Goal: Information Seeking & Learning: Learn about a topic

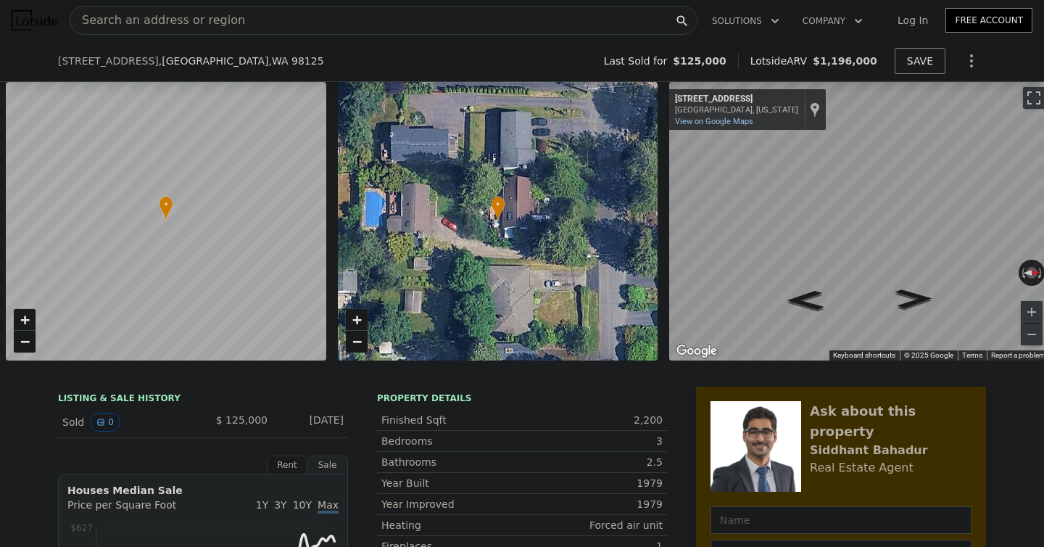
click at [196, 18] on span "Search an address or region" at bounding box center [157, 20] width 175 height 17
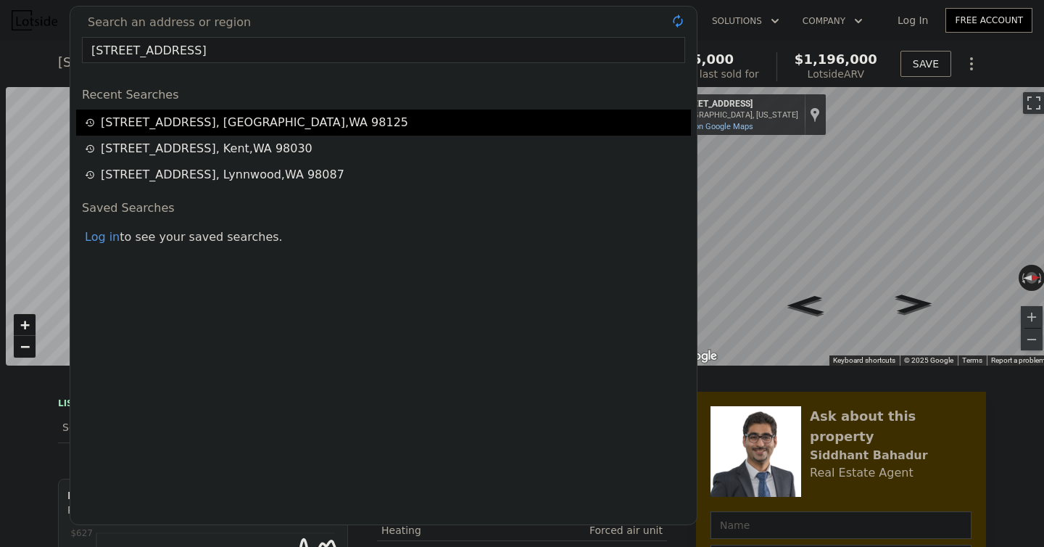
scroll to position [0, 6]
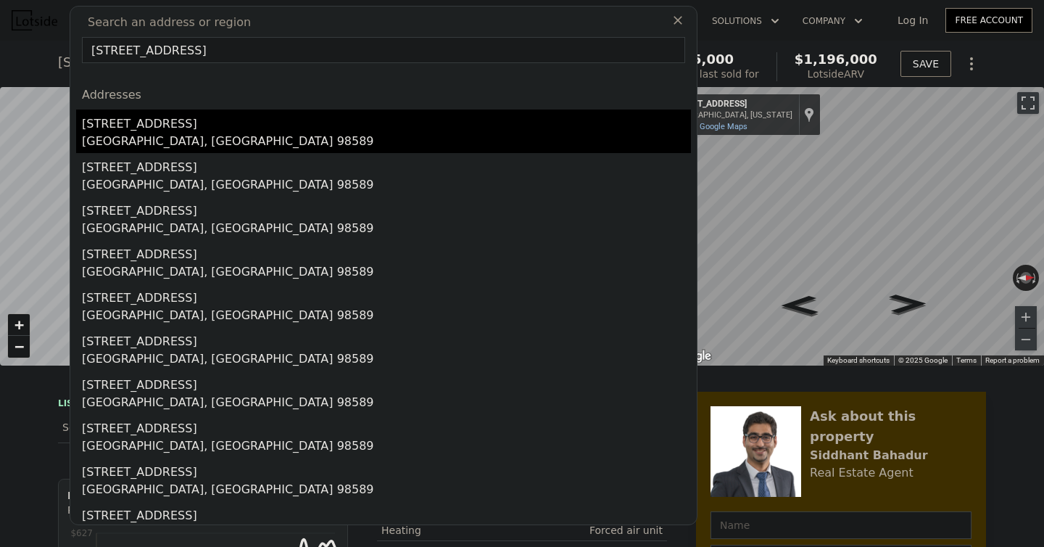
type input "[STREET_ADDRESS]"
click at [206, 128] on div "[STREET_ADDRESS]" at bounding box center [386, 121] width 609 height 23
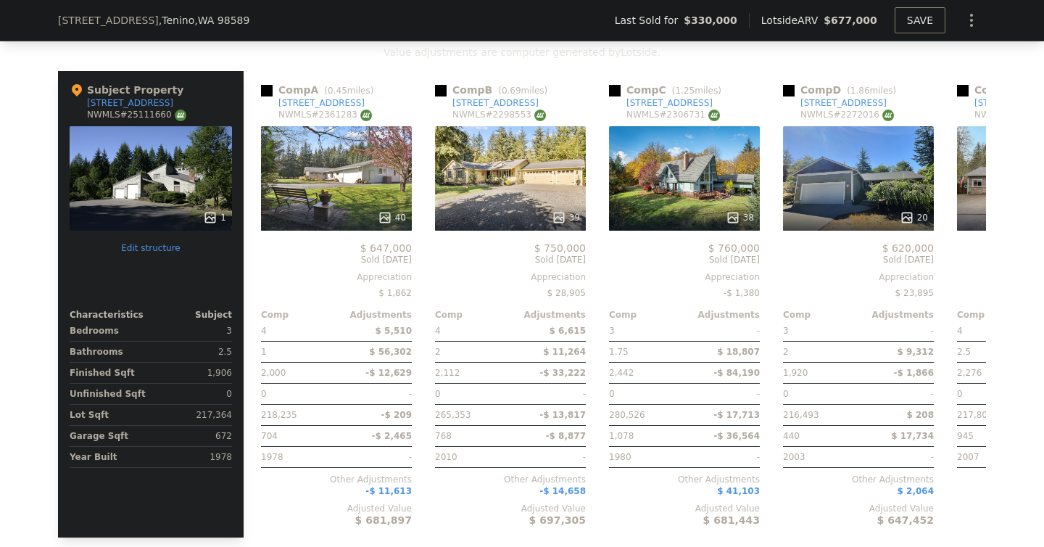
scroll to position [1513, 0]
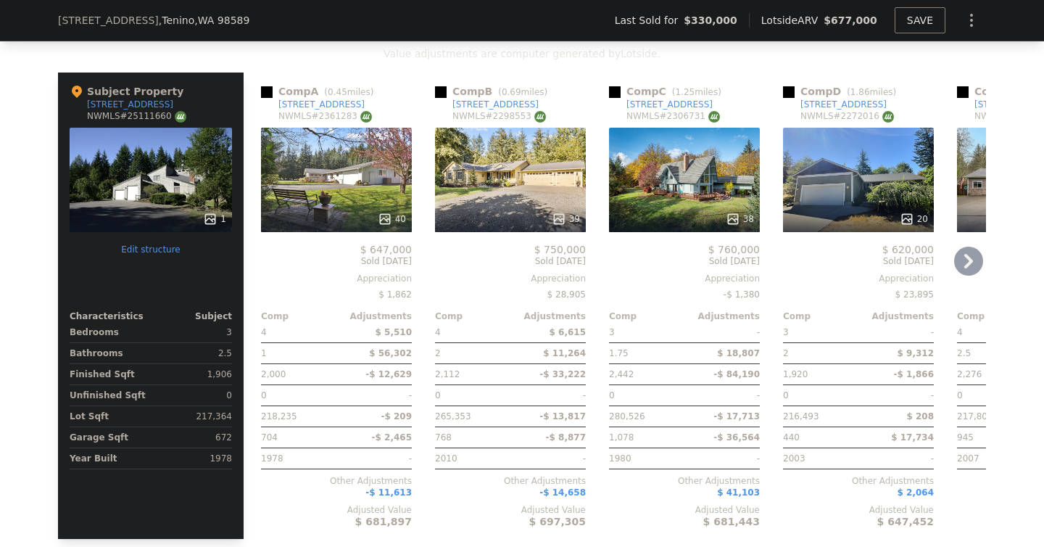
click at [360, 170] on div "40" at bounding box center [336, 180] width 151 height 104
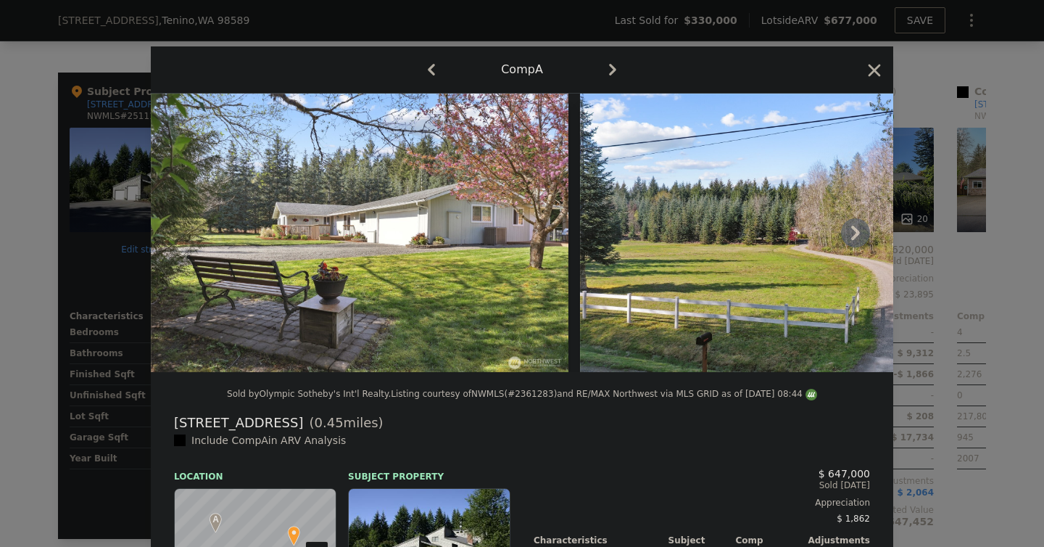
click at [851, 240] on icon at bounding box center [855, 232] width 29 height 29
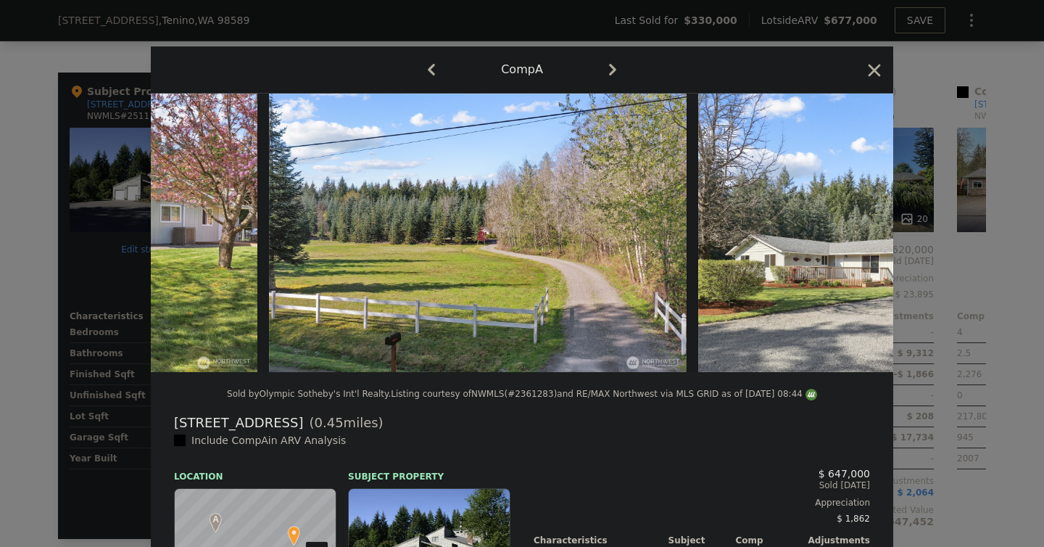
scroll to position [0, 348]
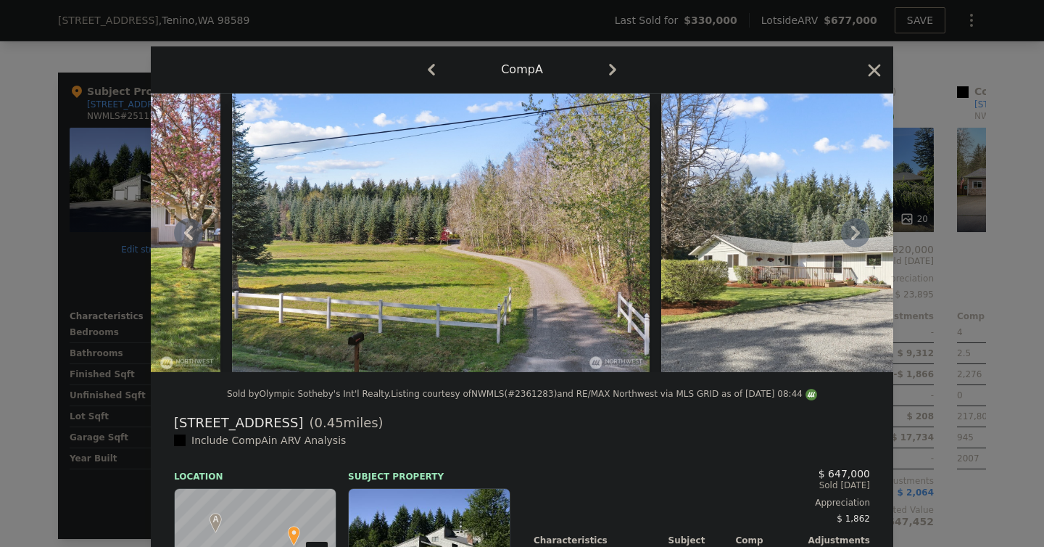
click at [856, 231] on icon at bounding box center [855, 233] width 9 height 15
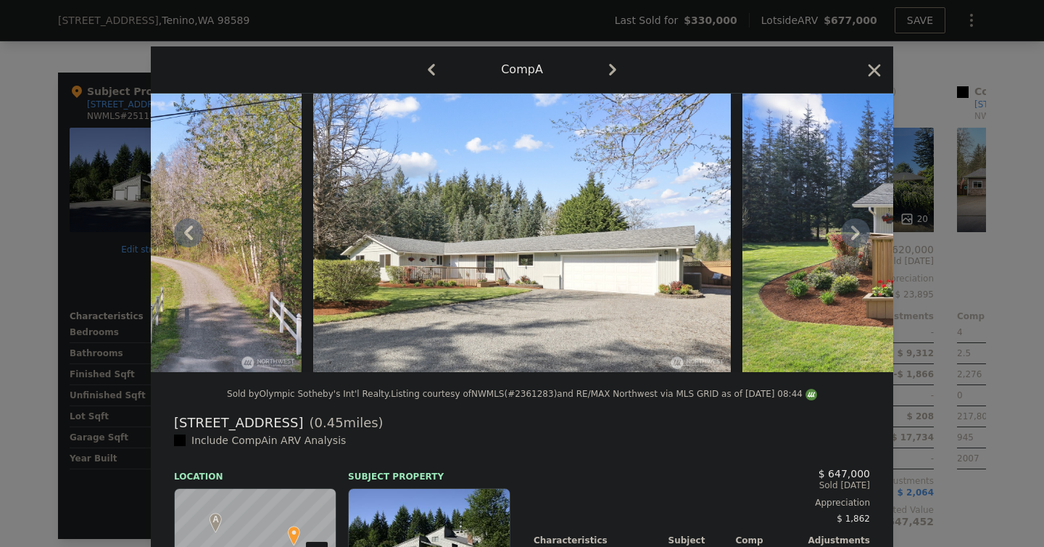
click at [856, 231] on icon at bounding box center [855, 233] width 9 height 15
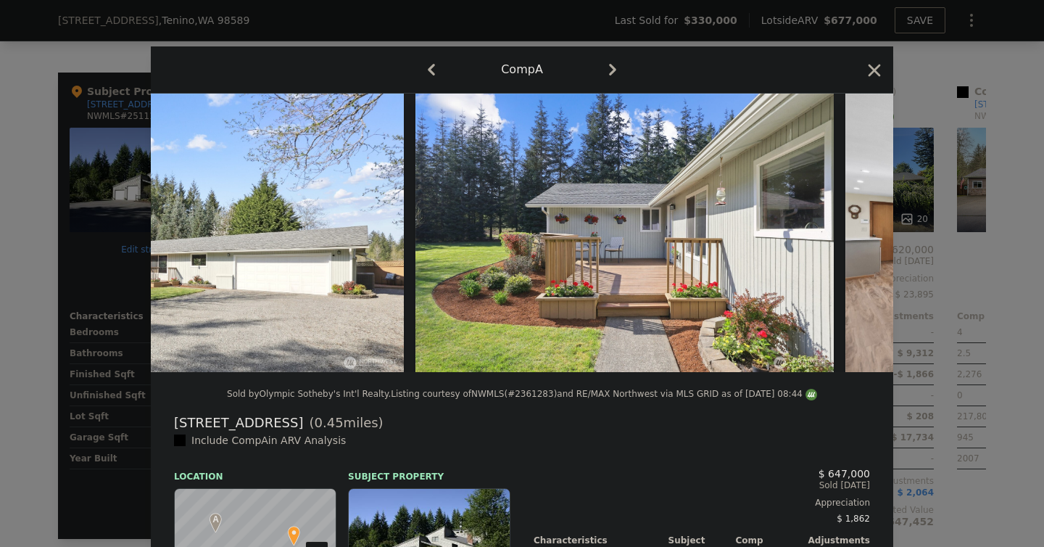
scroll to position [0, 1044]
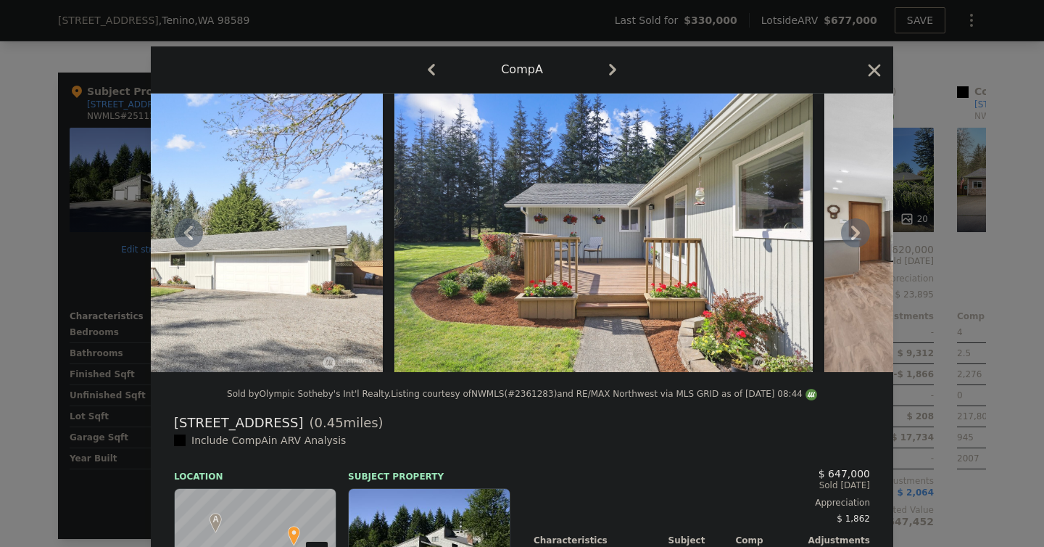
click at [856, 231] on icon at bounding box center [855, 233] width 9 height 15
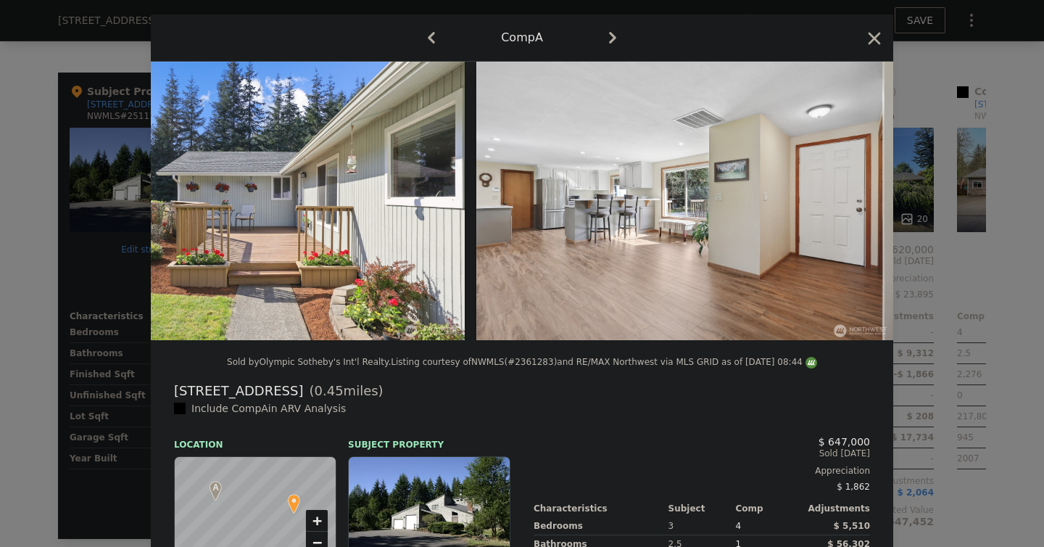
scroll to position [31, 0]
click at [872, 40] on icon "button" at bounding box center [875, 39] width 12 height 12
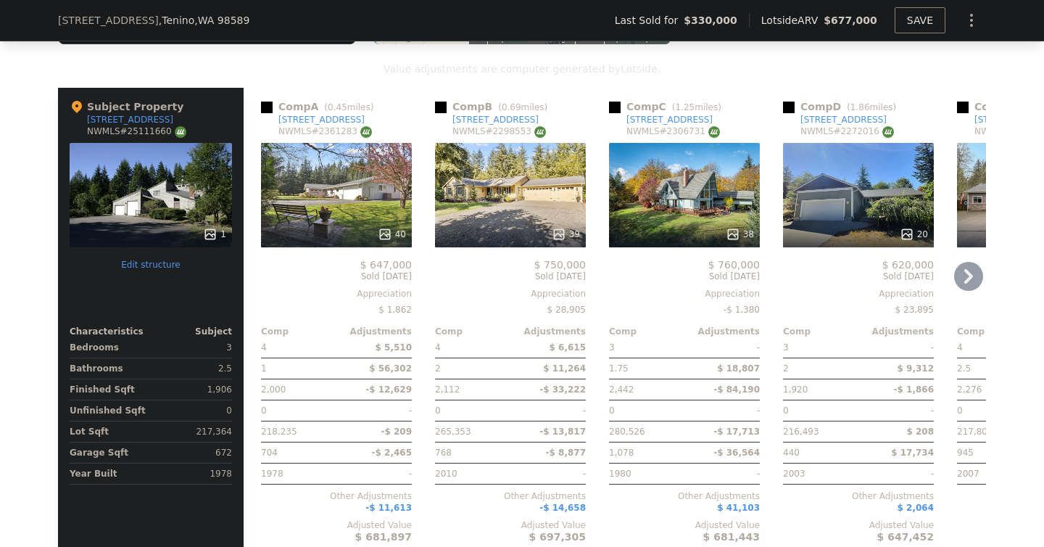
scroll to position [1490, 0]
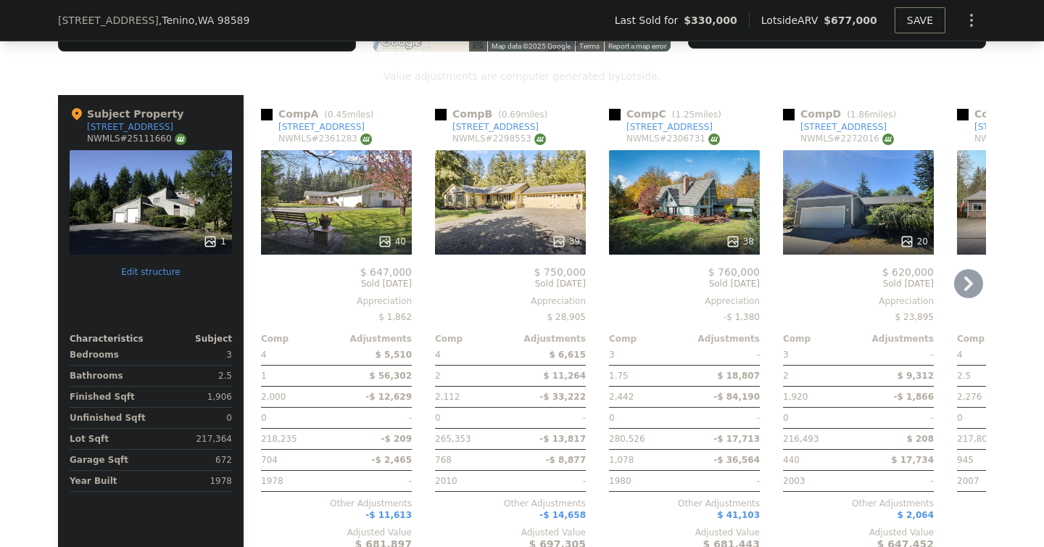
click at [350, 215] on div "40" at bounding box center [336, 202] width 151 height 104
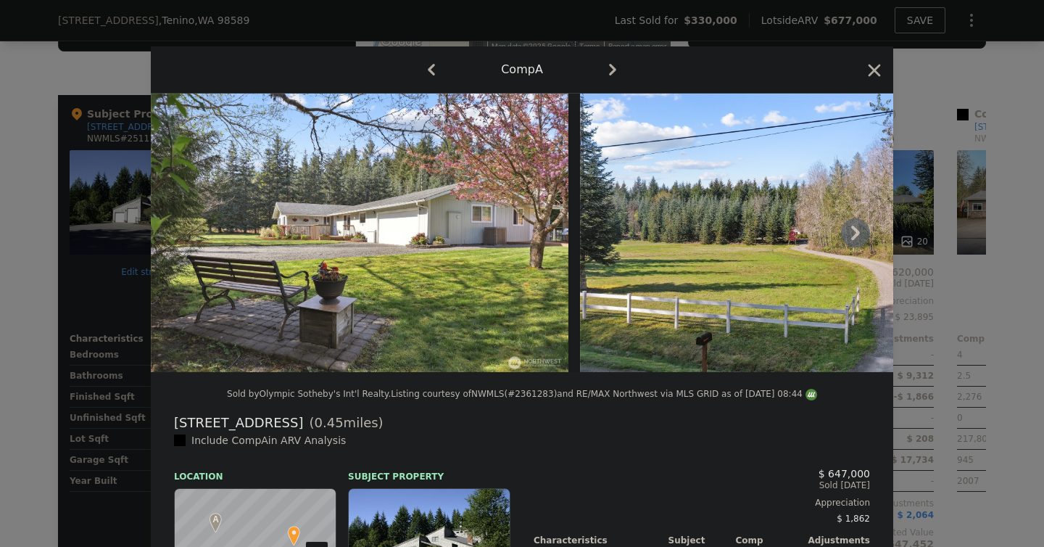
click at [857, 229] on icon at bounding box center [855, 232] width 29 height 29
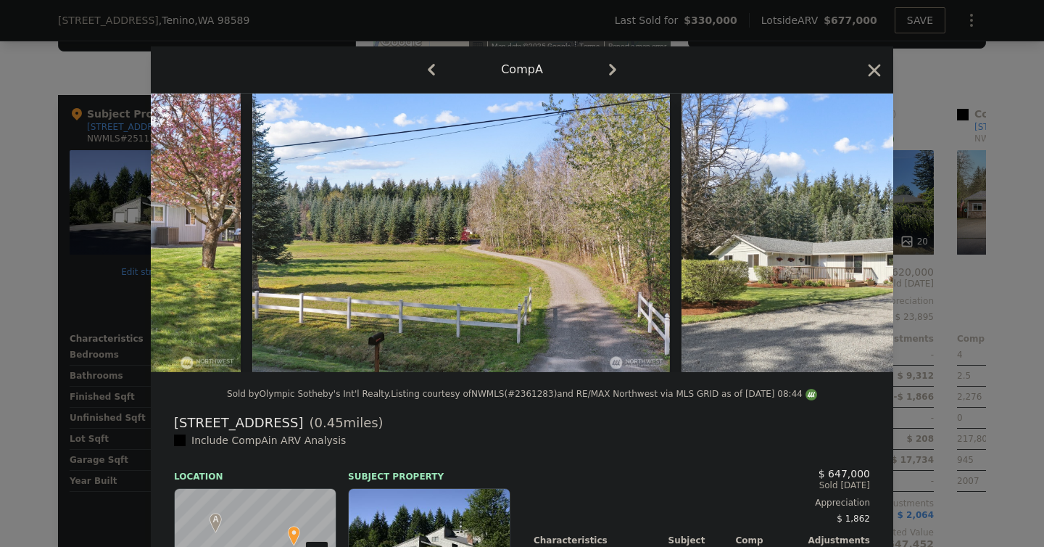
scroll to position [0, 348]
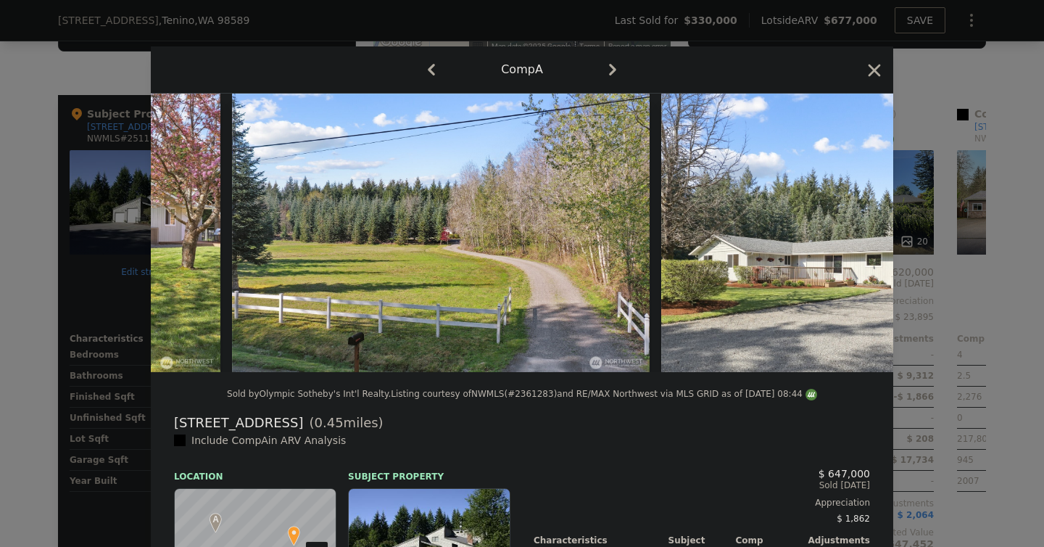
click at [857, 229] on div at bounding box center [522, 233] width 743 height 278
click at [852, 234] on icon at bounding box center [855, 232] width 29 height 29
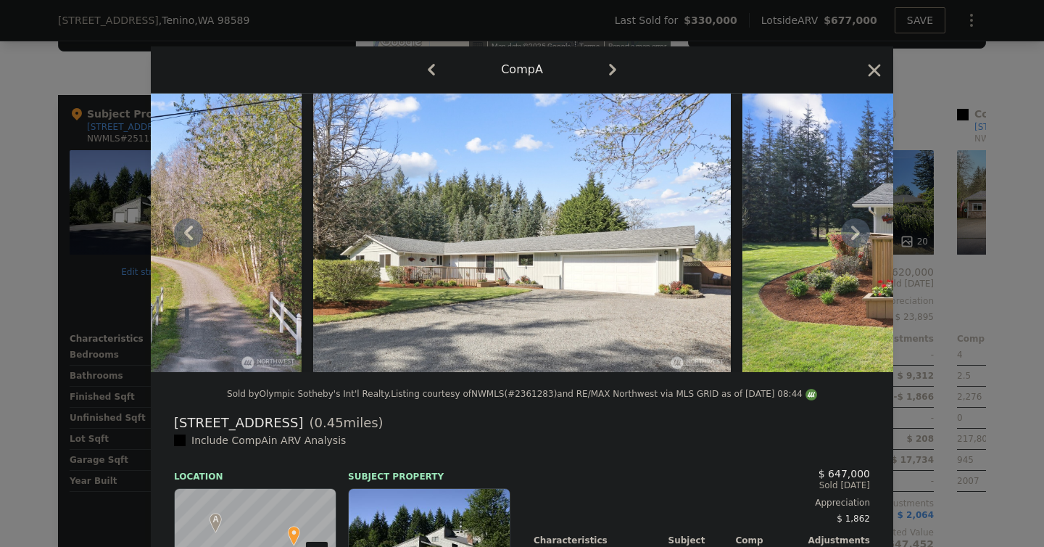
click at [853, 235] on icon at bounding box center [855, 232] width 29 height 29
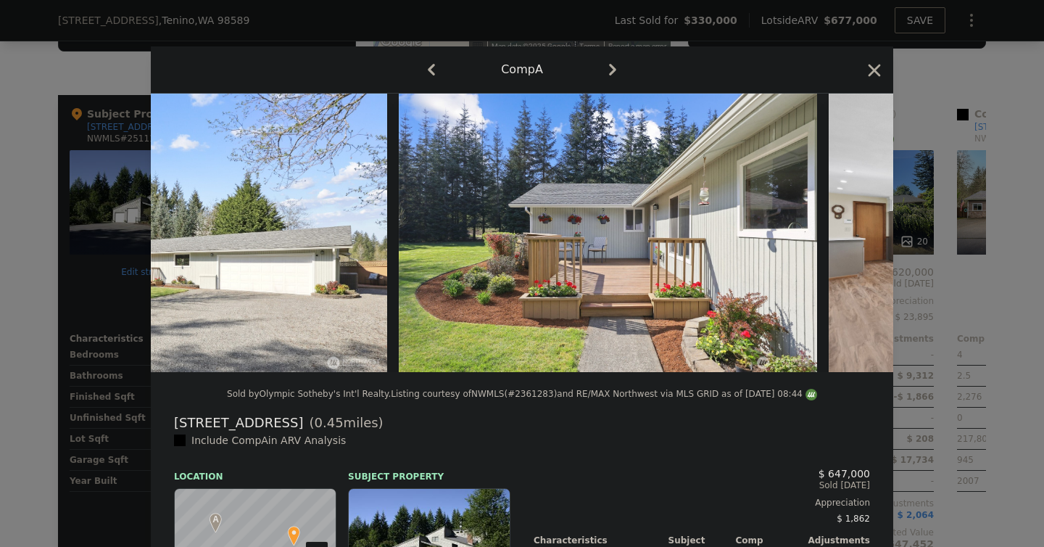
scroll to position [0, 1044]
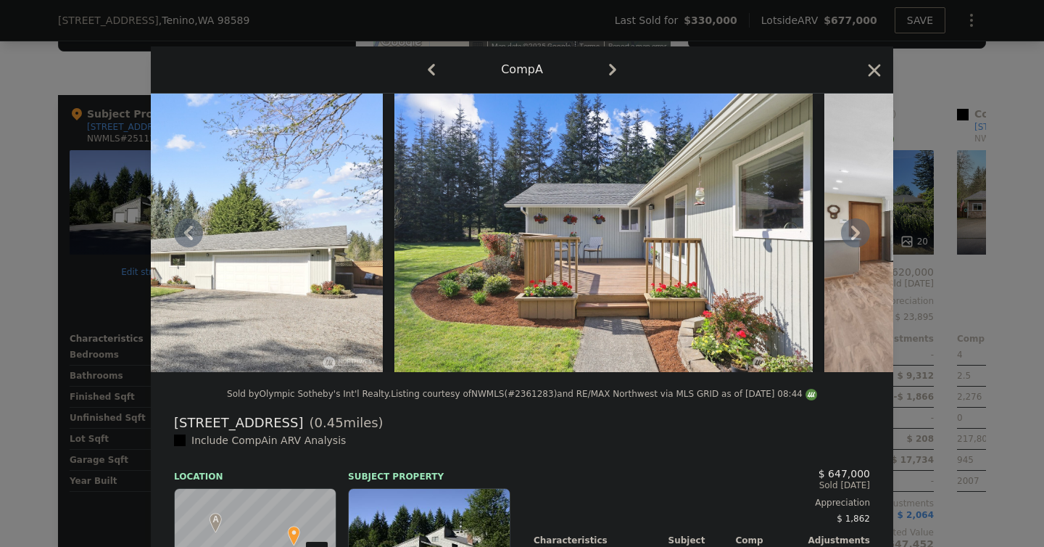
click at [8, 344] on div at bounding box center [522, 273] width 1044 height 547
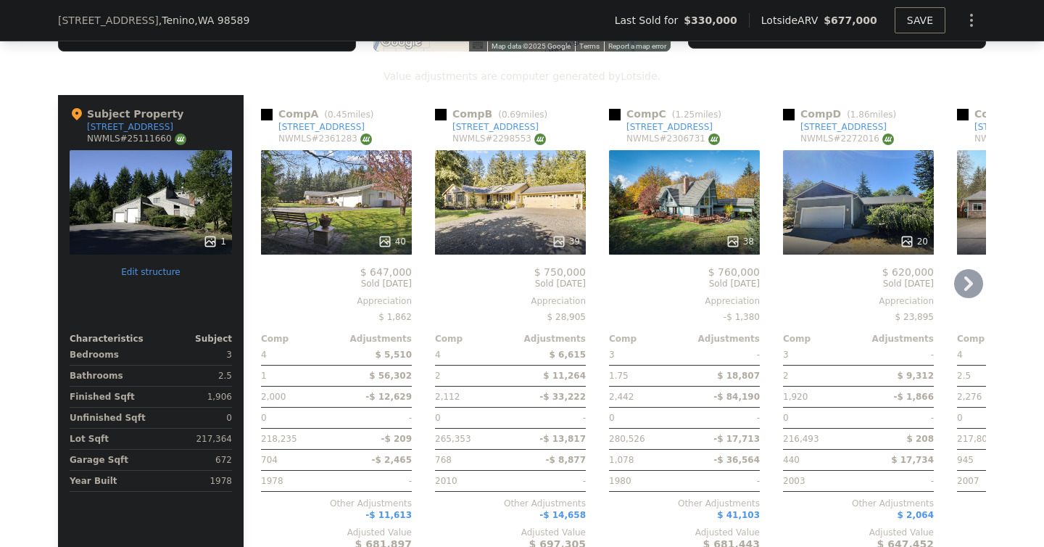
click at [336, 212] on div "40" at bounding box center [336, 202] width 151 height 104
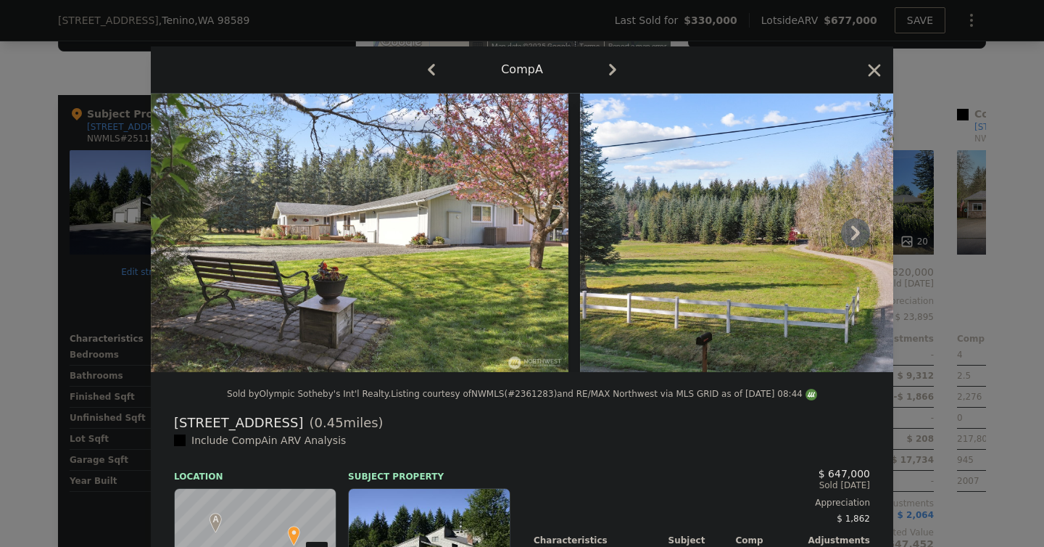
click at [861, 233] on icon at bounding box center [855, 232] width 29 height 29
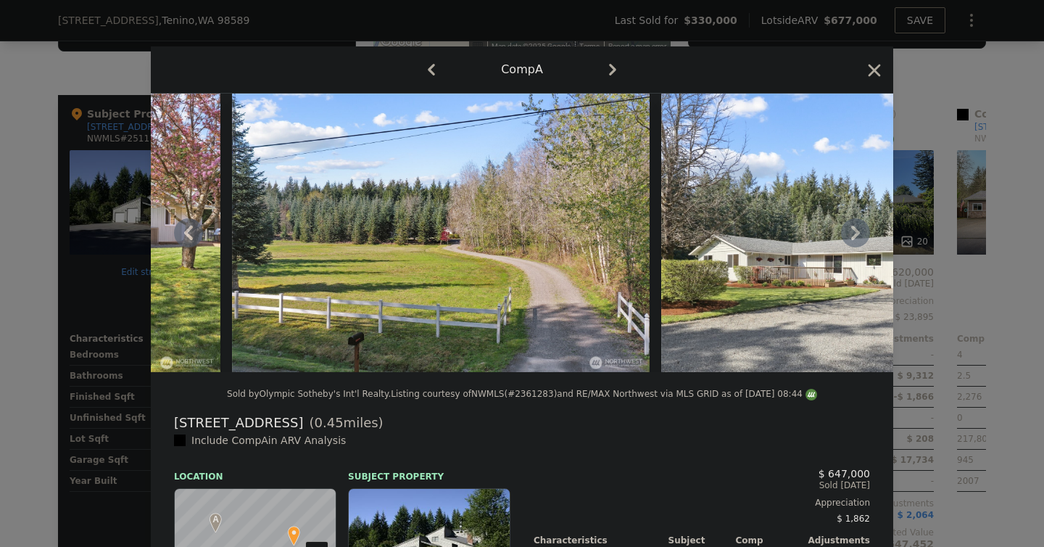
click at [861, 233] on icon at bounding box center [855, 232] width 29 height 29
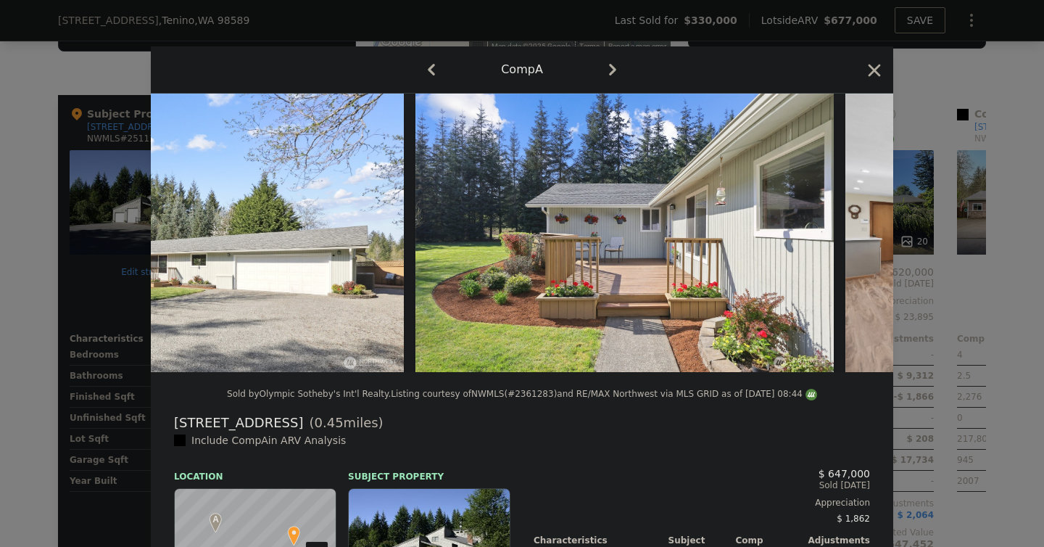
scroll to position [0, 1044]
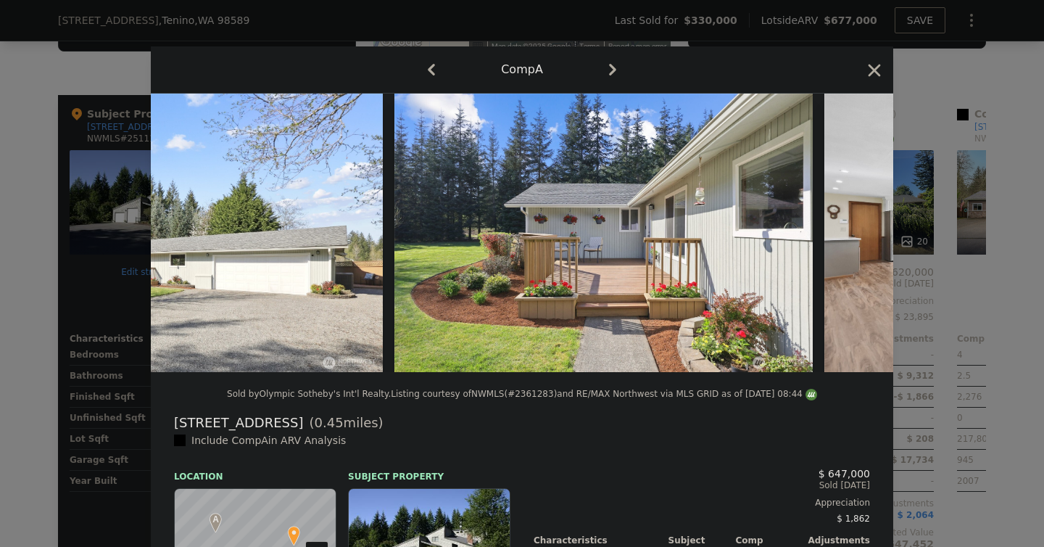
click at [854, 233] on img at bounding box center [1034, 233] width 418 height 278
click at [854, 235] on icon at bounding box center [855, 232] width 29 height 29
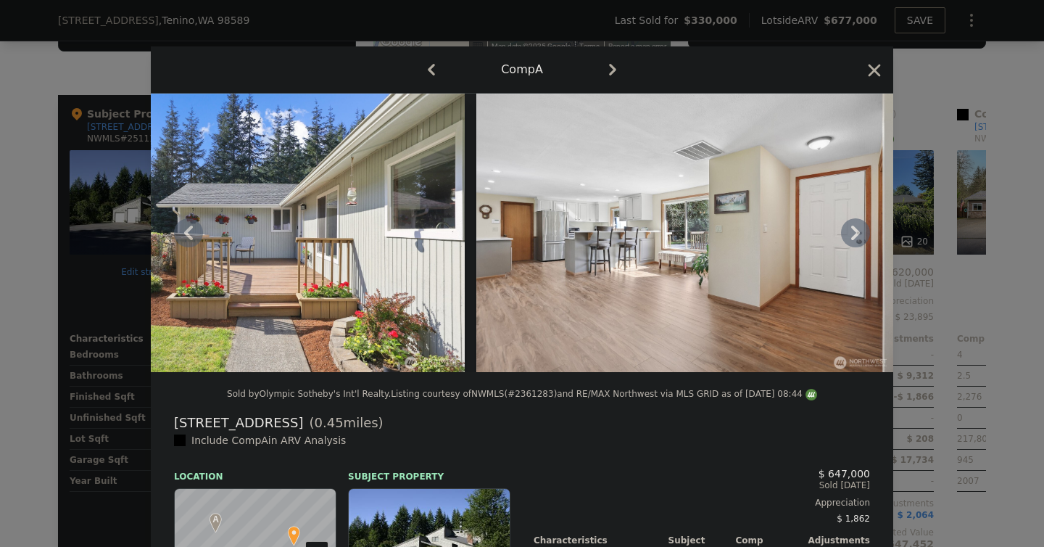
click at [851, 235] on icon at bounding box center [855, 232] width 29 height 29
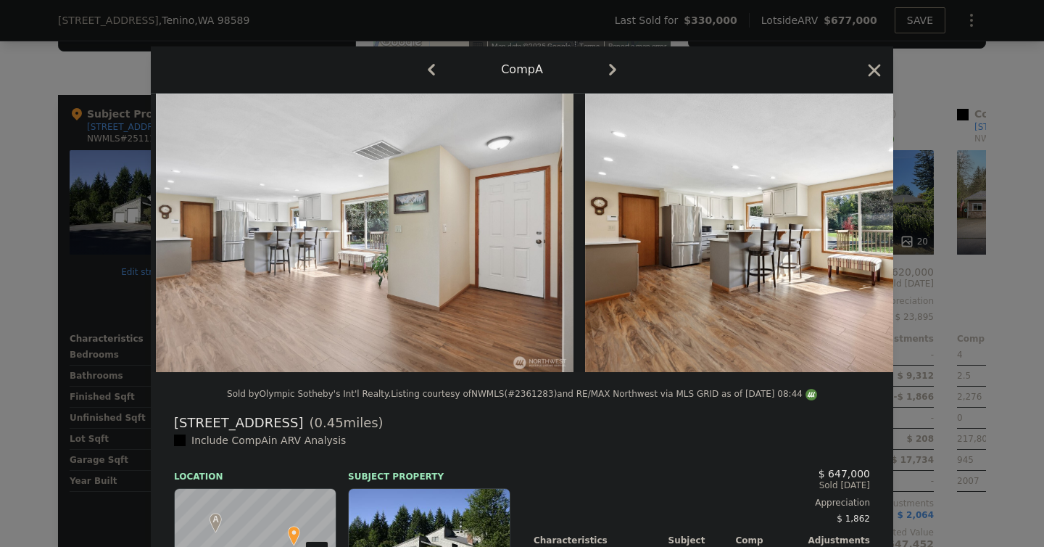
scroll to position [0, 1740]
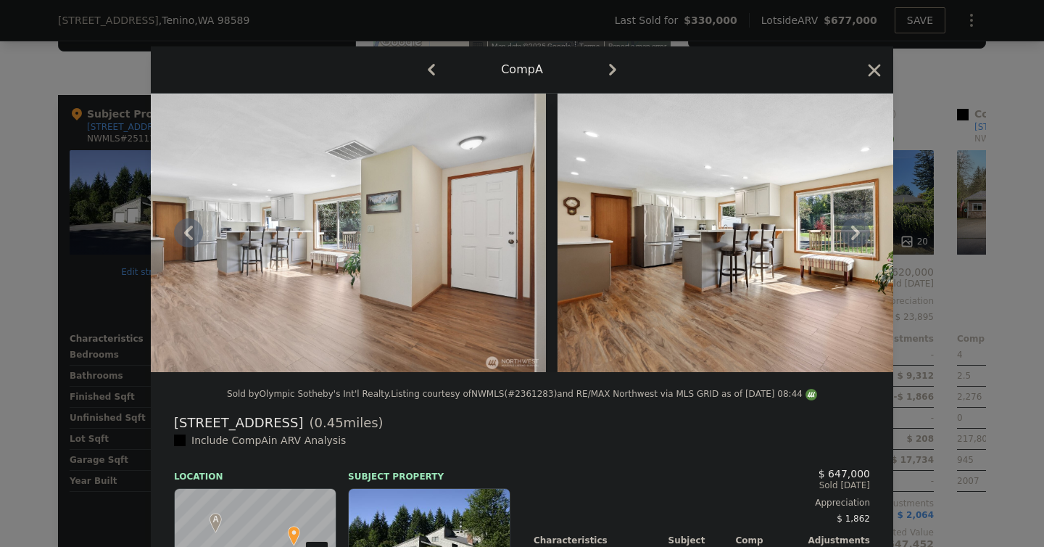
click at [983, 278] on div at bounding box center [522, 273] width 1044 height 547
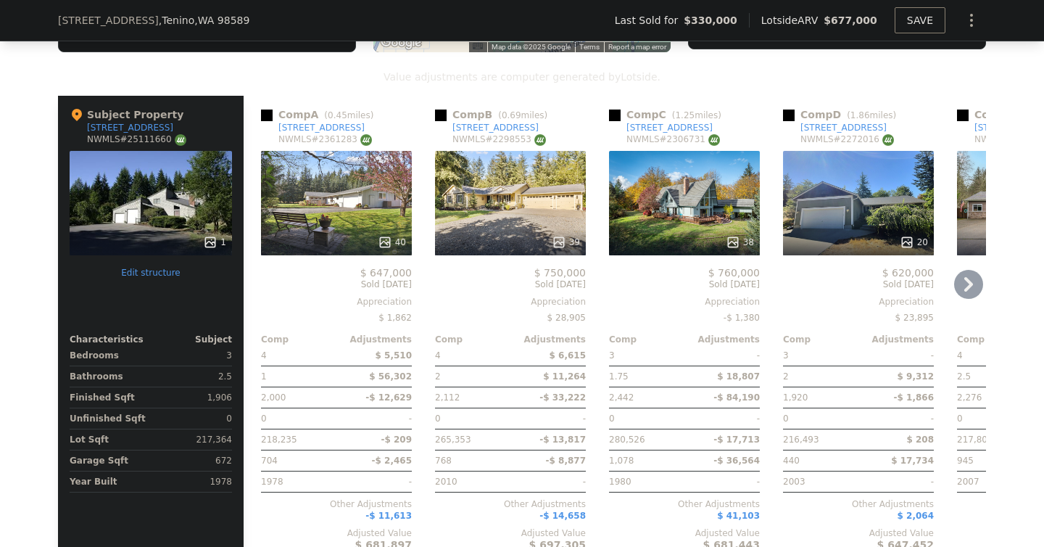
scroll to position [1519, 0]
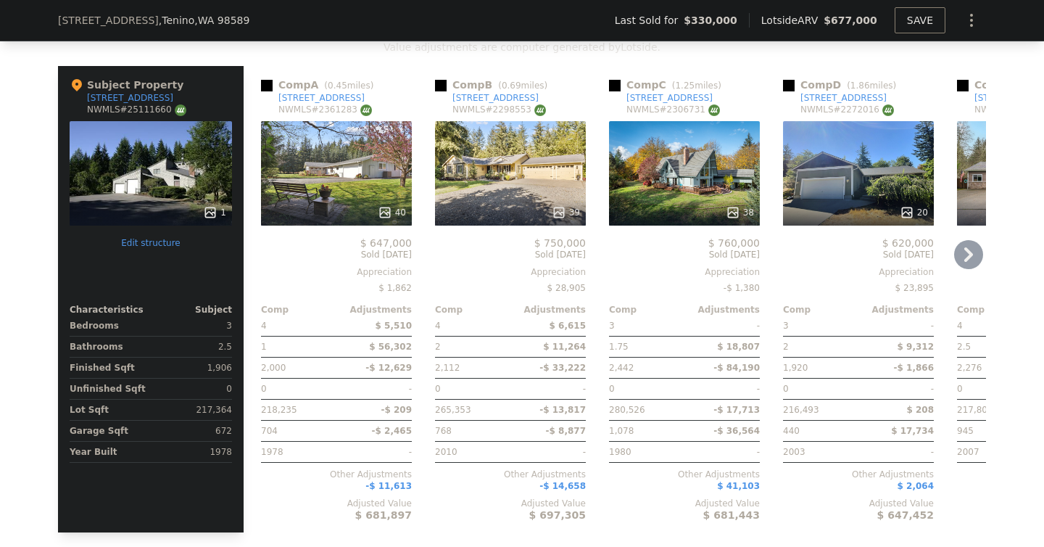
click at [672, 191] on div "38" at bounding box center [684, 173] width 151 height 104
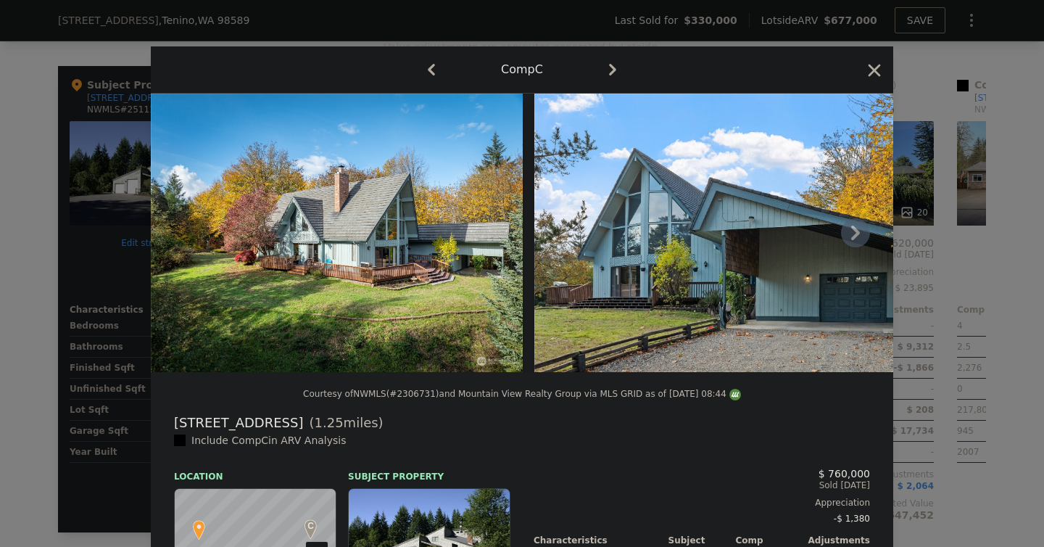
click at [854, 239] on icon at bounding box center [855, 233] width 9 height 15
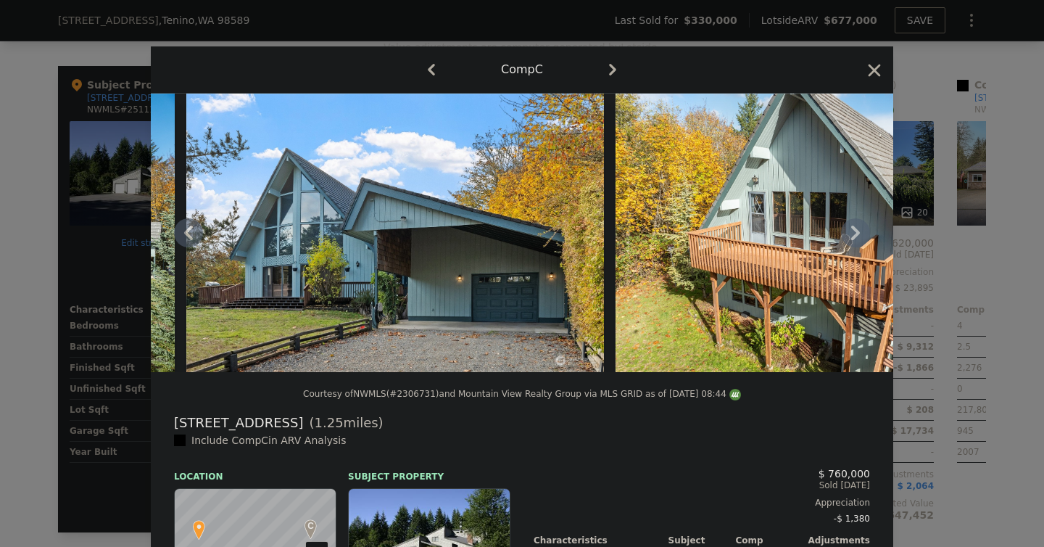
click at [852, 239] on icon at bounding box center [855, 233] width 9 height 15
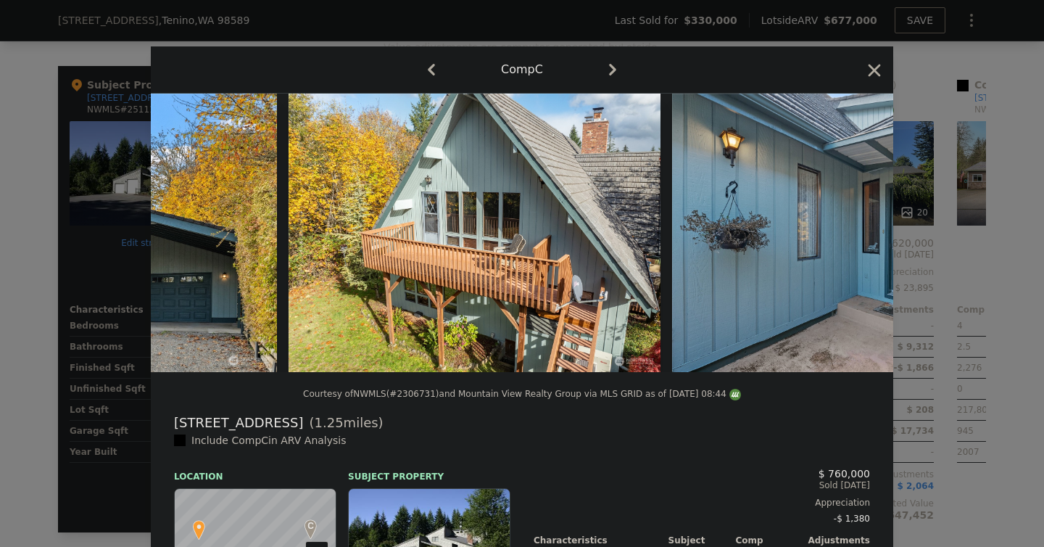
scroll to position [0, 696]
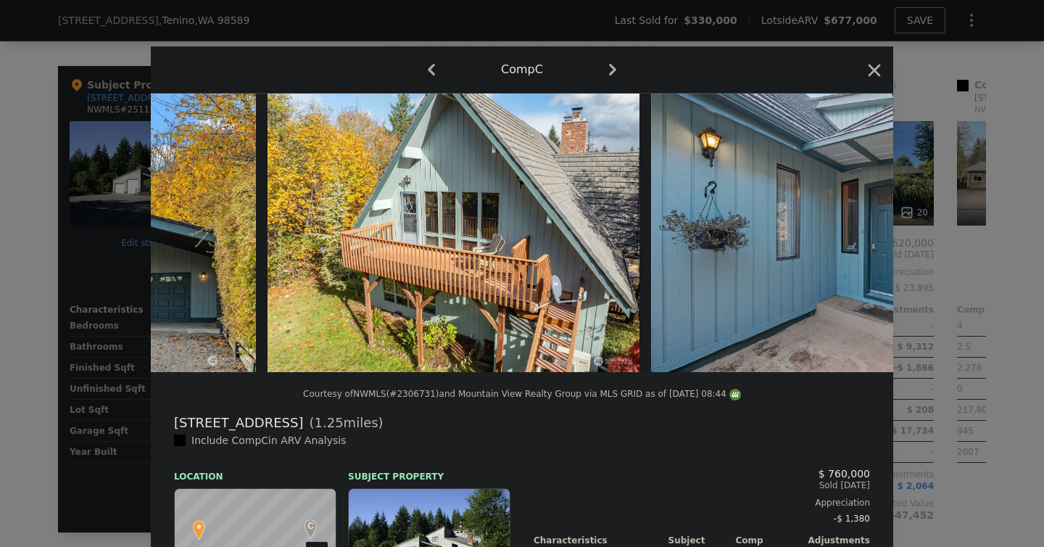
click at [851, 239] on div at bounding box center [522, 233] width 743 height 278
click at [851, 239] on icon at bounding box center [855, 233] width 9 height 15
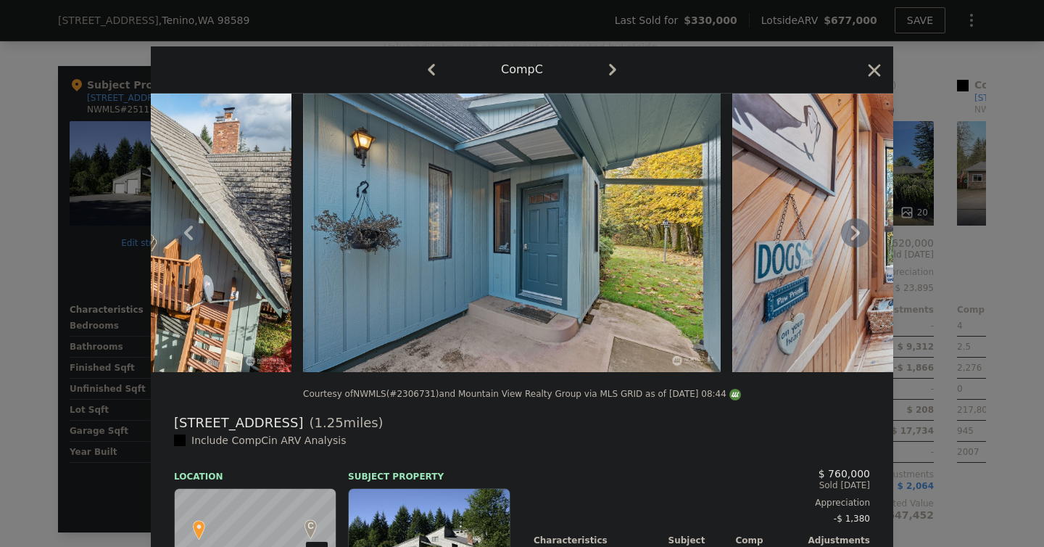
click at [851, 239] on icon at bounding box center [855, 232] width 29 height 29
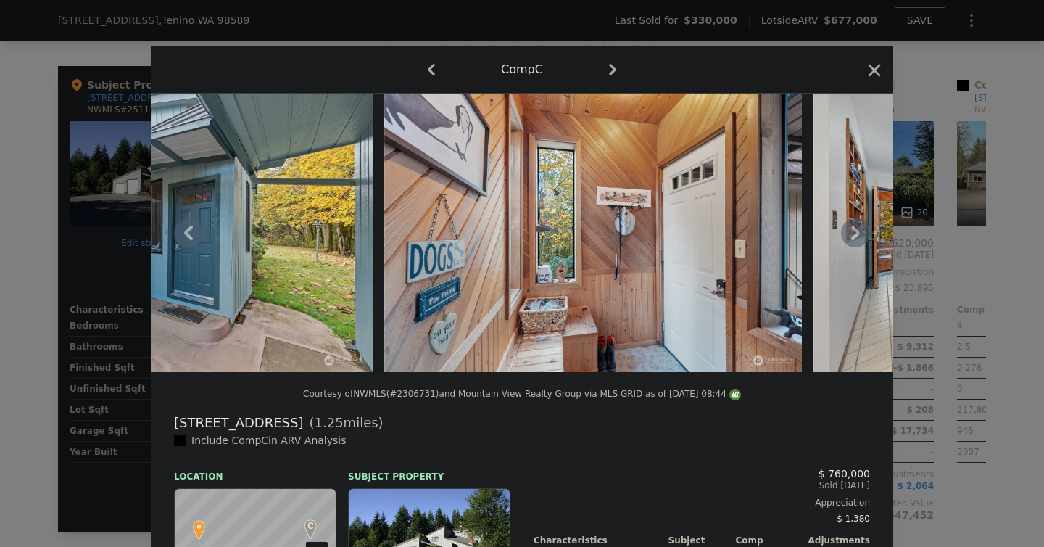
click at [850, 239] on icon at bounding box center [855, 232] width 29 height 29
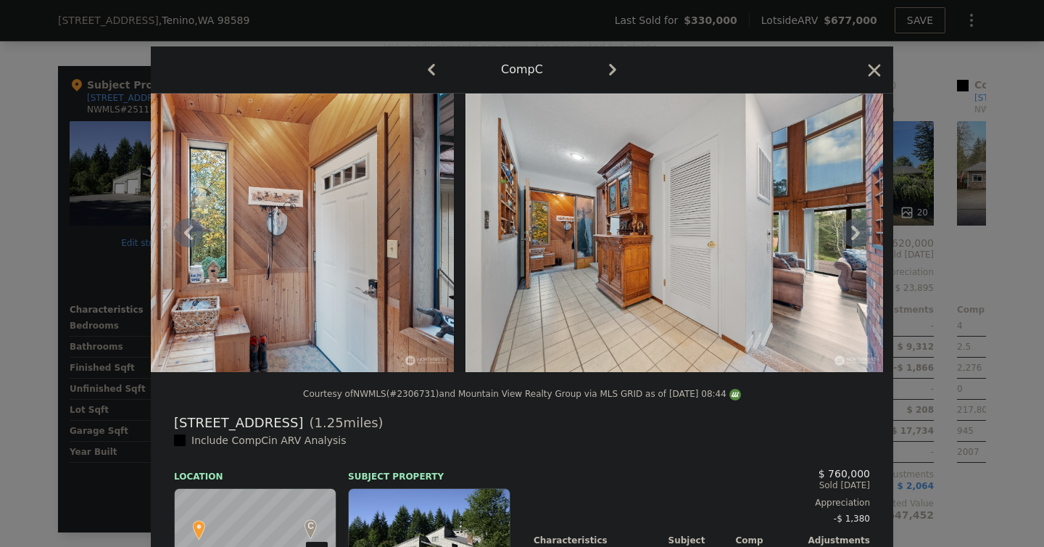
click at [848, 241] on icon at bounding box center [855, 232] width 29 height 29
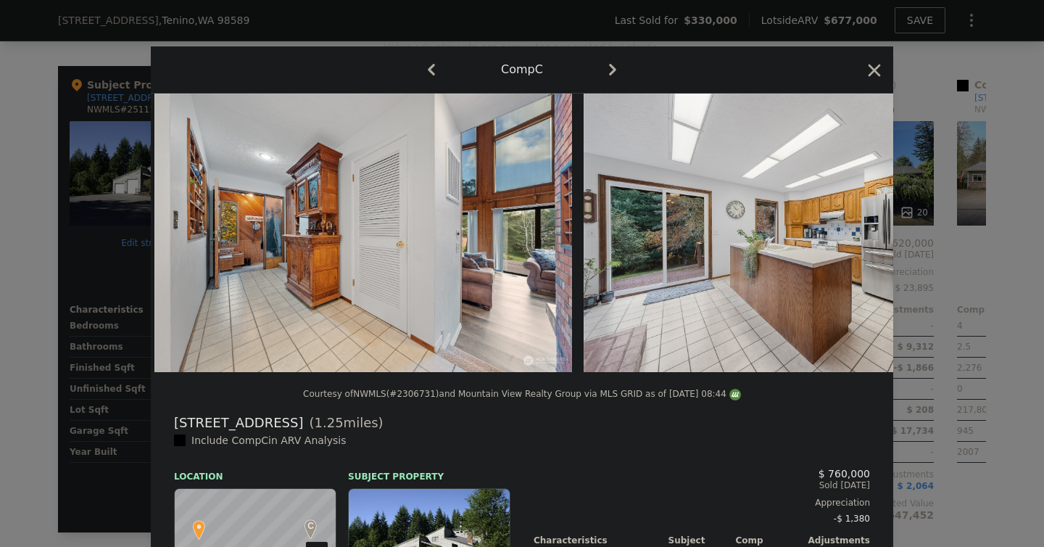
scroll to position [0, 2088]
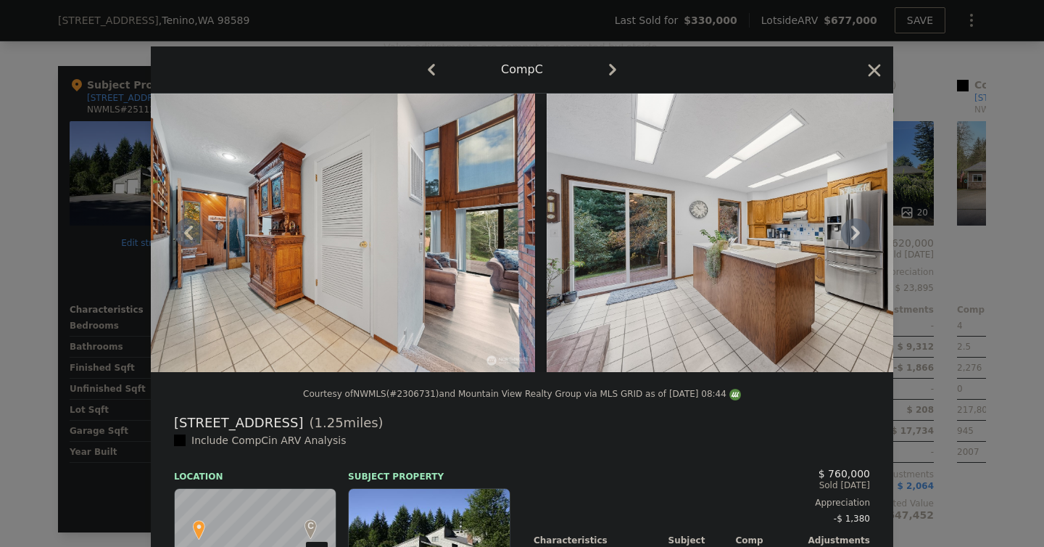
click at [847, 241] on icon at bounding box center [855, 232] width 29 height 29
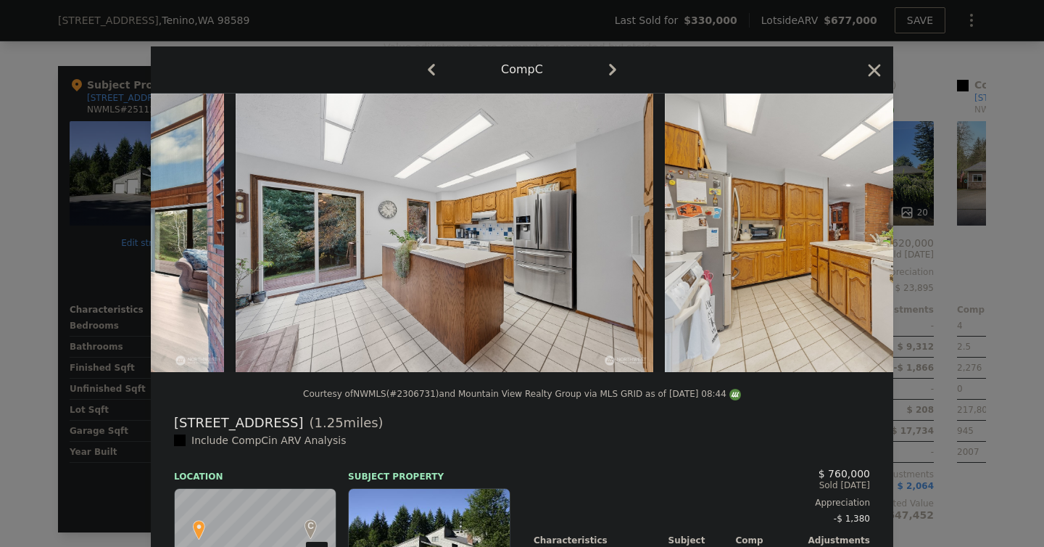
scroll to position [0, 2437]
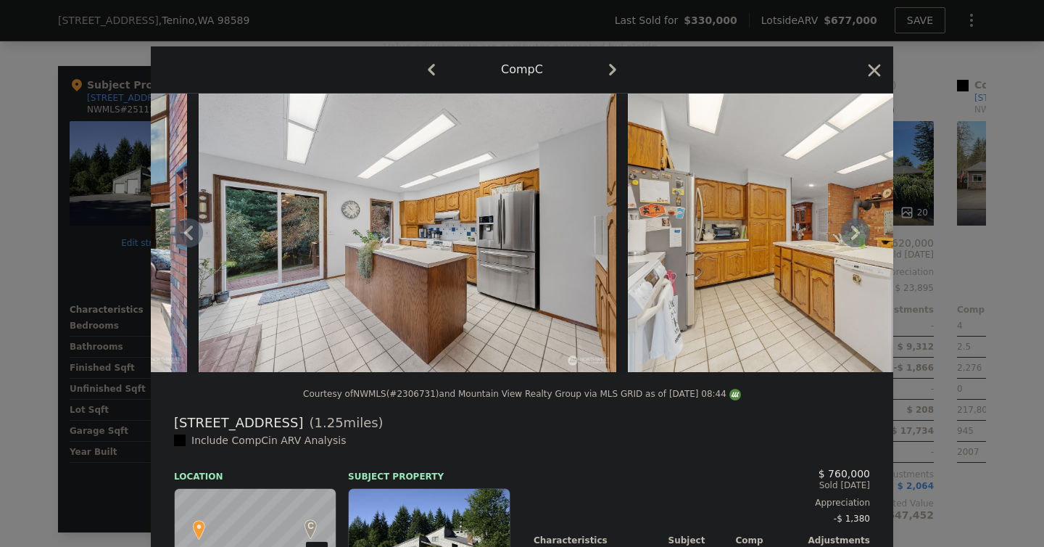
click at [845, 241] on icon at bounding box center [855, 232] width 29 height 29
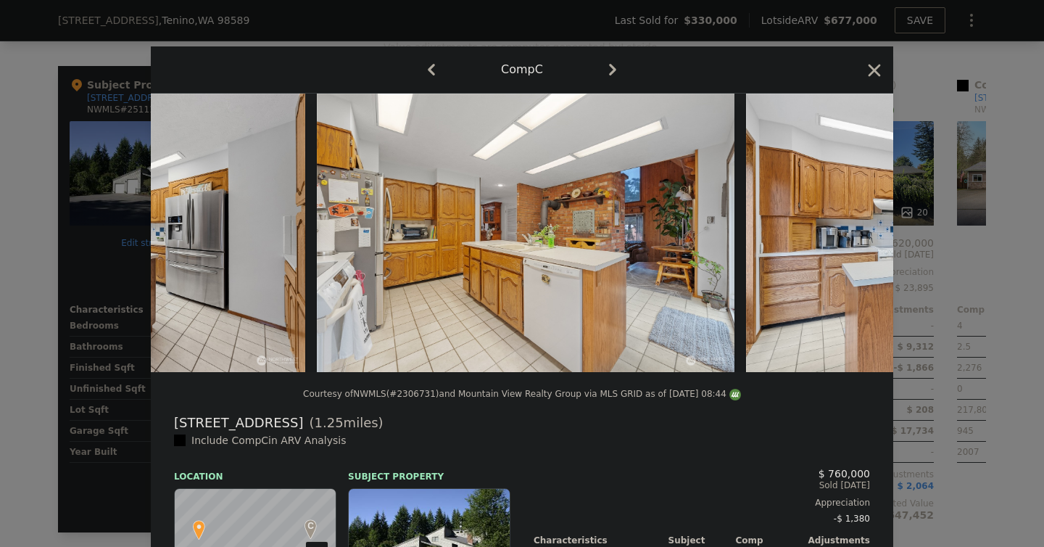
scroll to position [0, 2785]
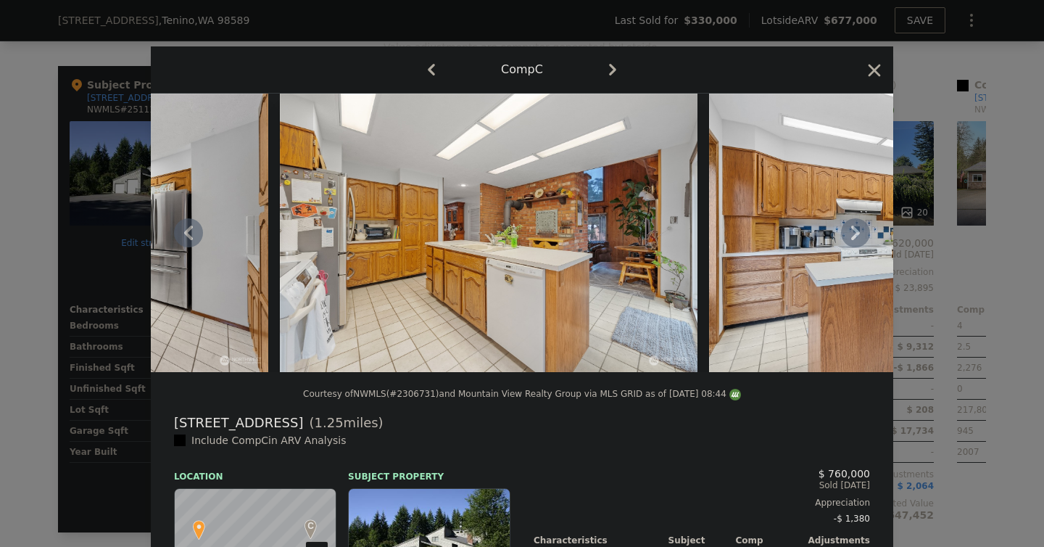
click at [851, 236] on icon at bounding box center [855, 232] width 29 height 29
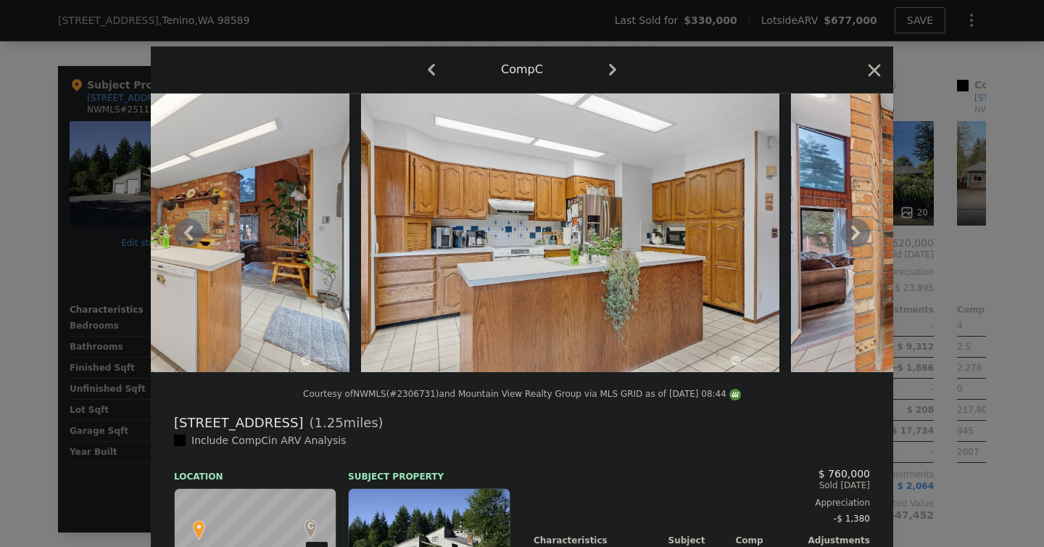
click at [851, 236] on icon at bounding box center [855, 232] width 29 height 29
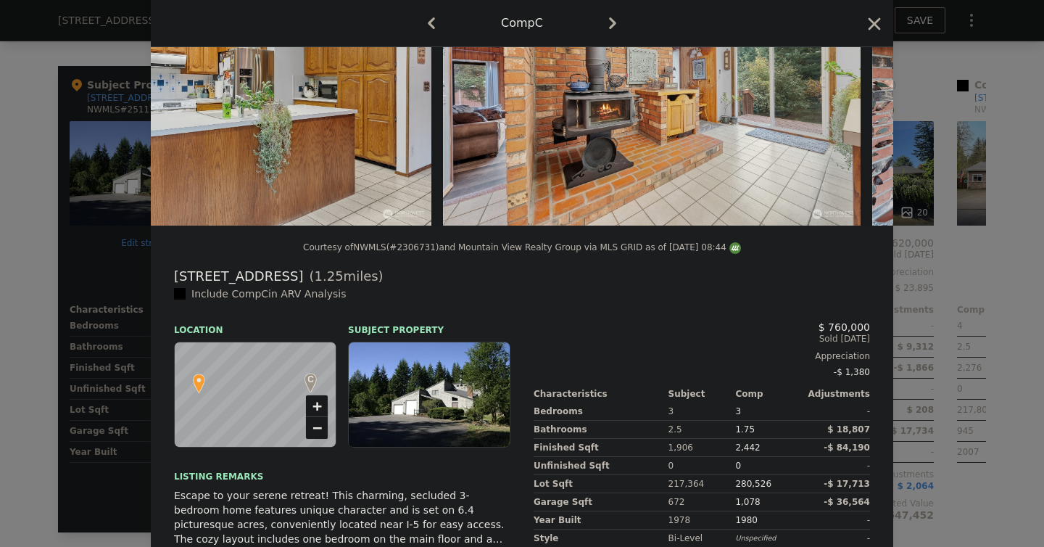
scroll to position [0, 0]
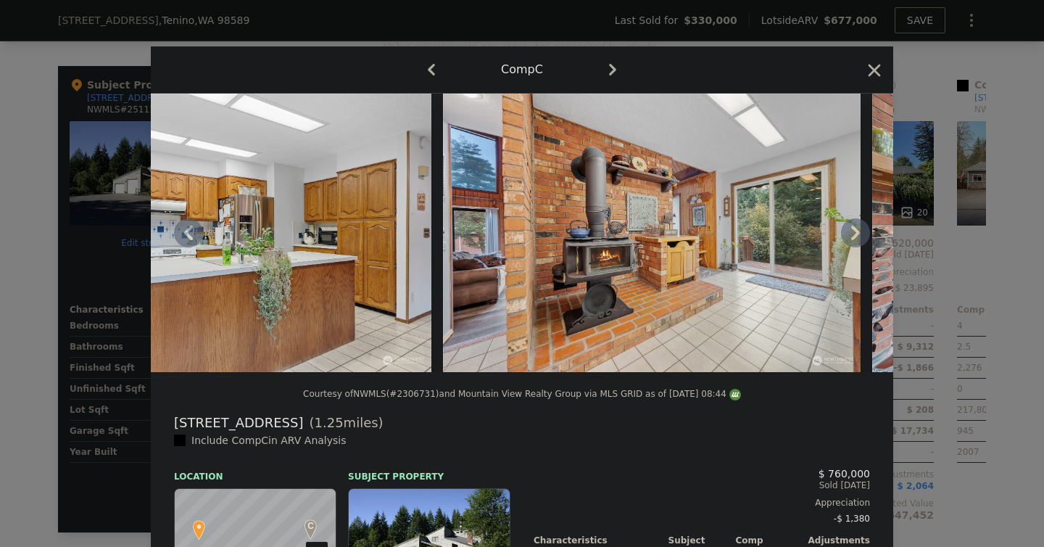
click at [857, 229] on icon at bounding box center [855, 232] width 29 height 29
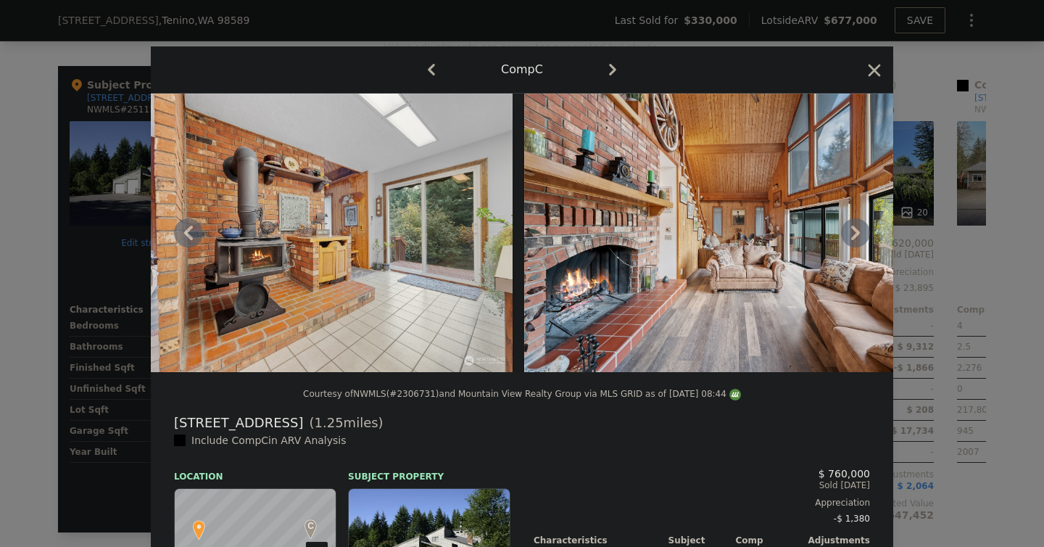
click at [857, 229] on icon at bounding box center [855, 232] width 29 height 29
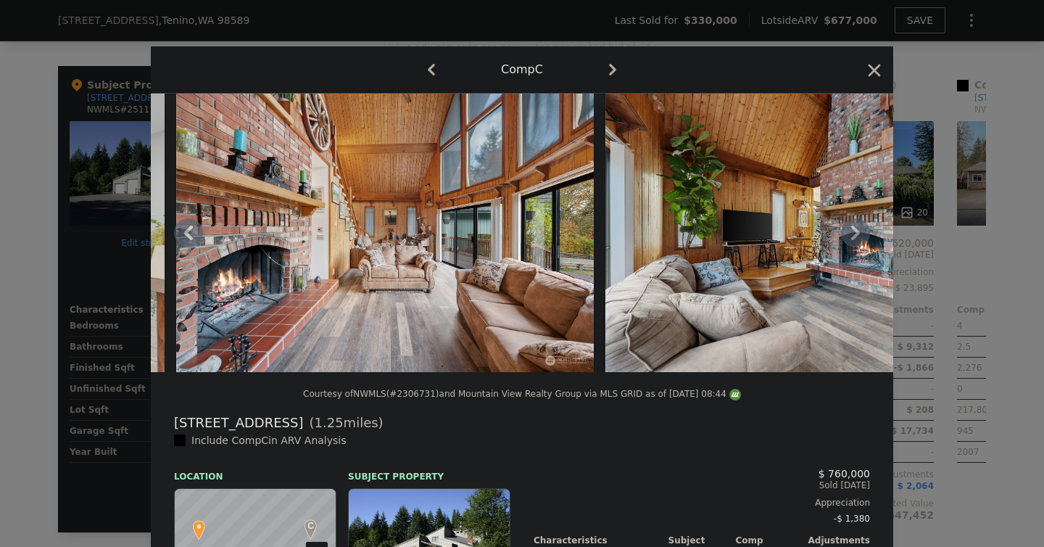
click at [857, 229] on icon at bounding box center [855, 232] width 29 height 29
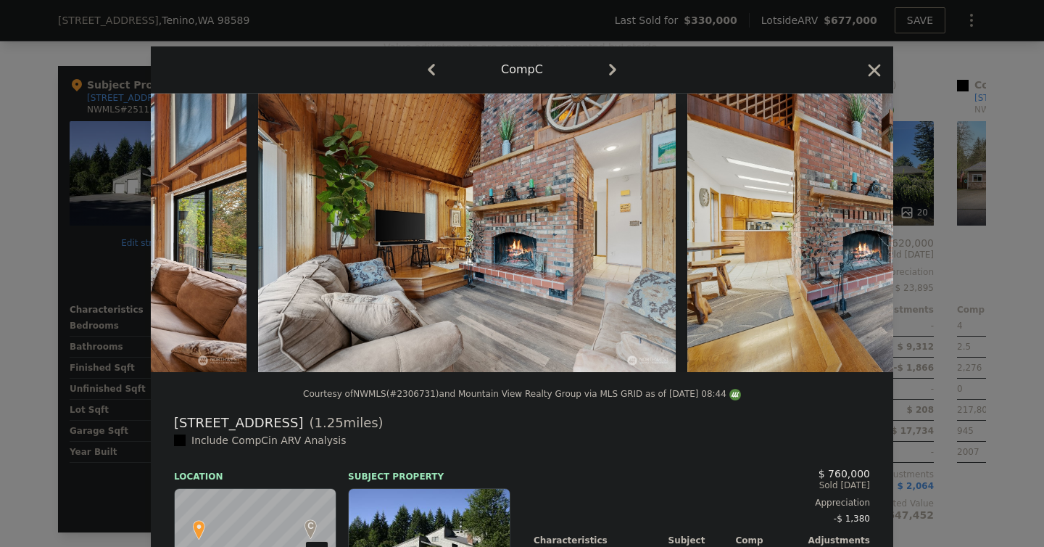
scroll to position [0, 4525]
click at [871, 75] on icon "button" at bounding box center [874, 70] width 20 height 20
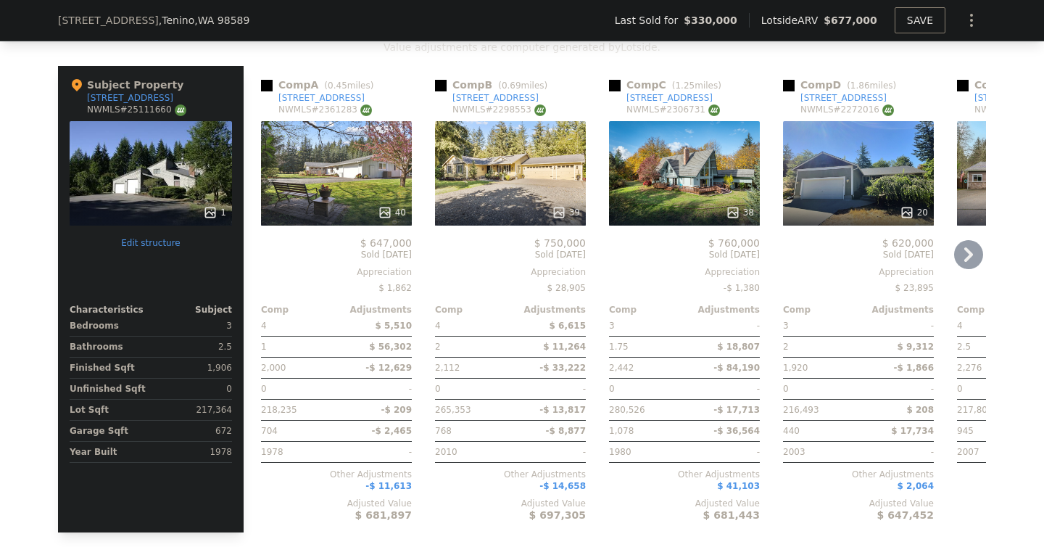
click at [674, 174] on div "38" at bounding box center [684, 173] width 151 height 104
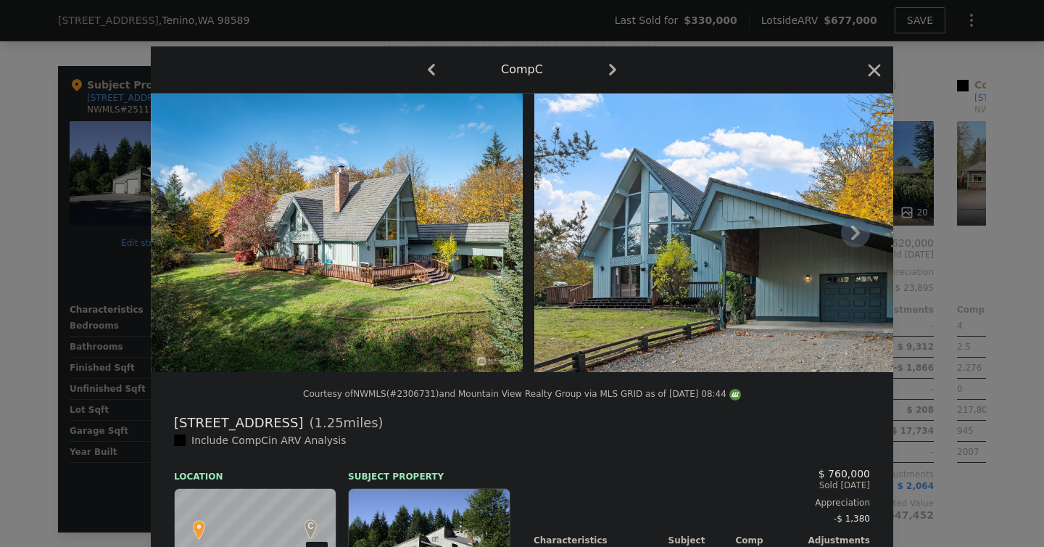
click at [851, 228] on icon at bounding box center [855, 232] width 29 height 29
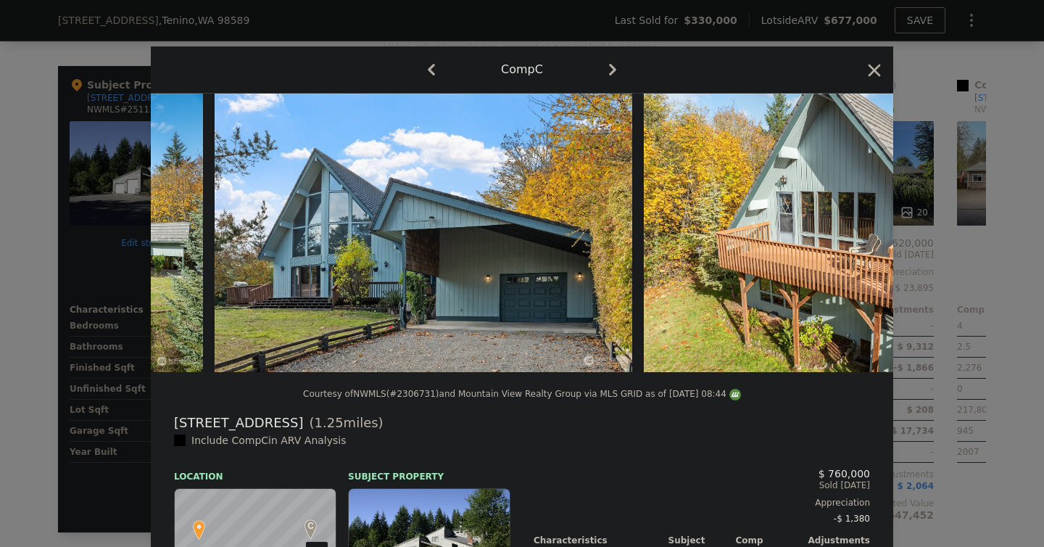
scroll to position [0, 348]
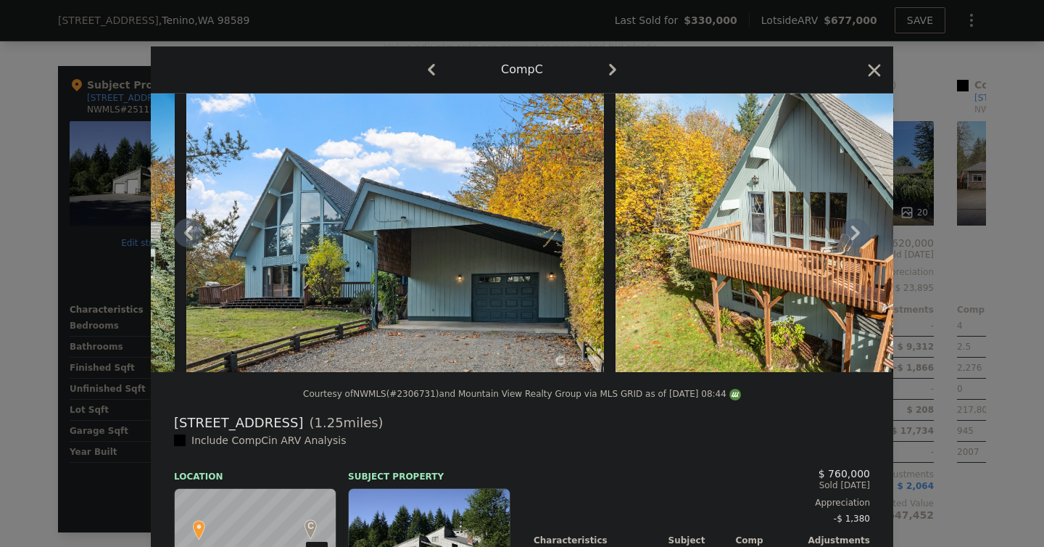
click at [851, 228] on icon at bounding box center [855, 232] width 29 height 29
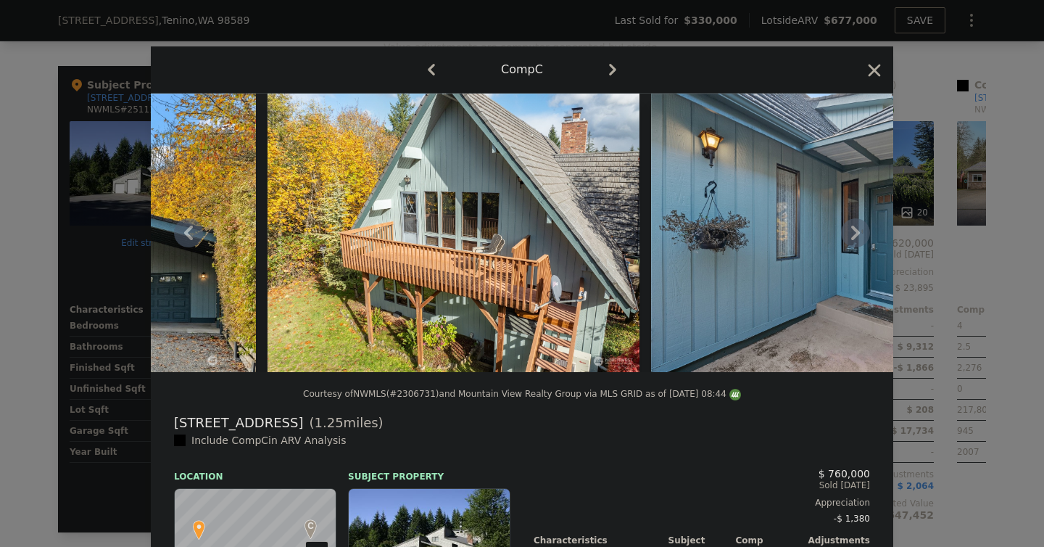
click at [851, 228] on icon at bounding box center [855, 232] width 29 height 29
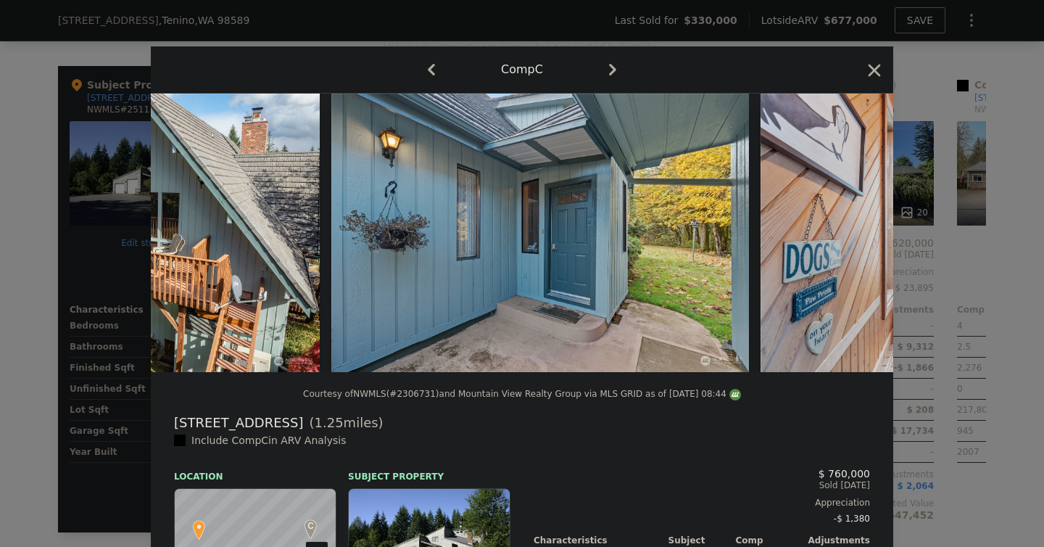
scroll to position [0, 1044]
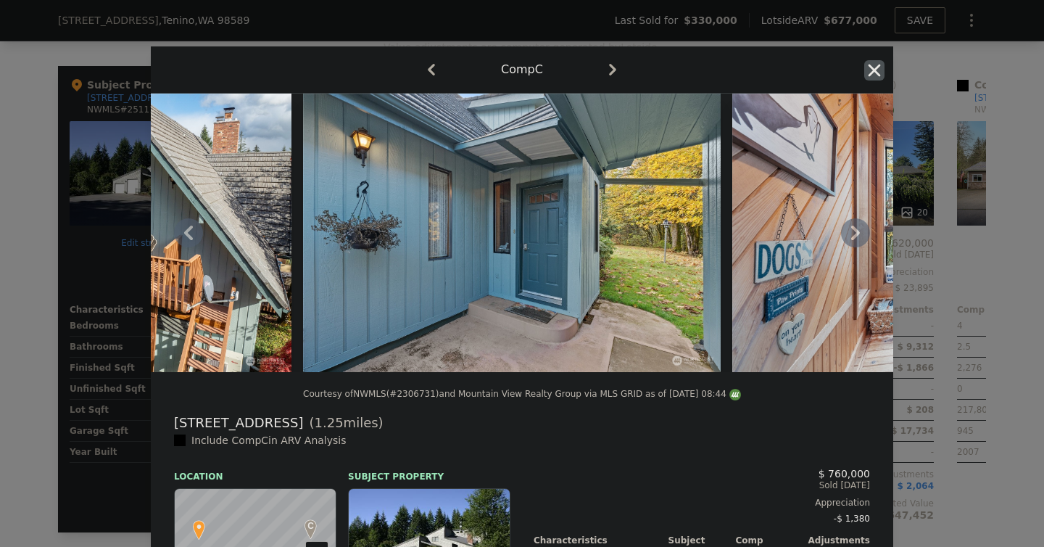
click at [870, 70] on icon "button" at bounding box center [874, 70] width 20 height 20
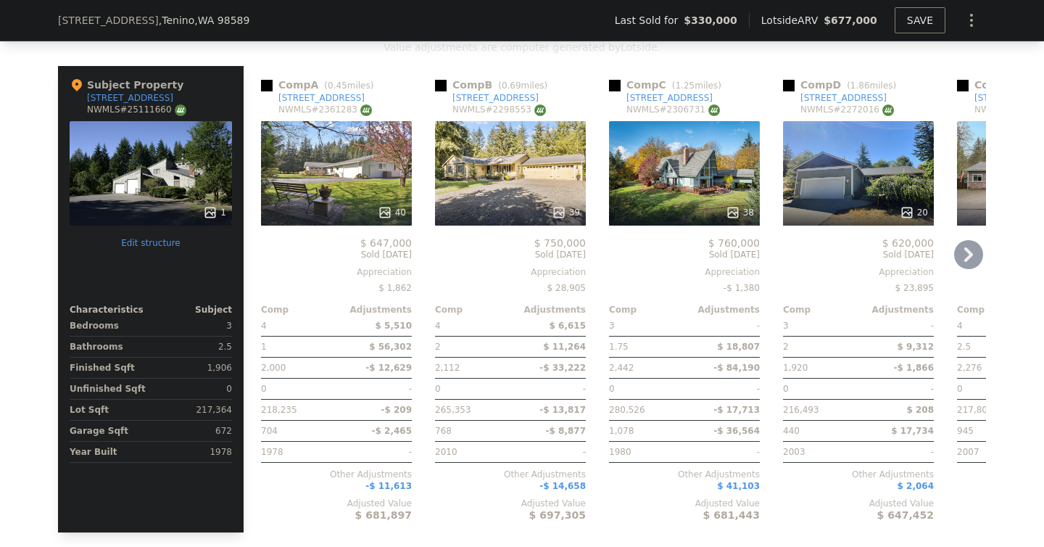
click at [959, 255] on icon at bounding box center [968, 254] width 29 height 29
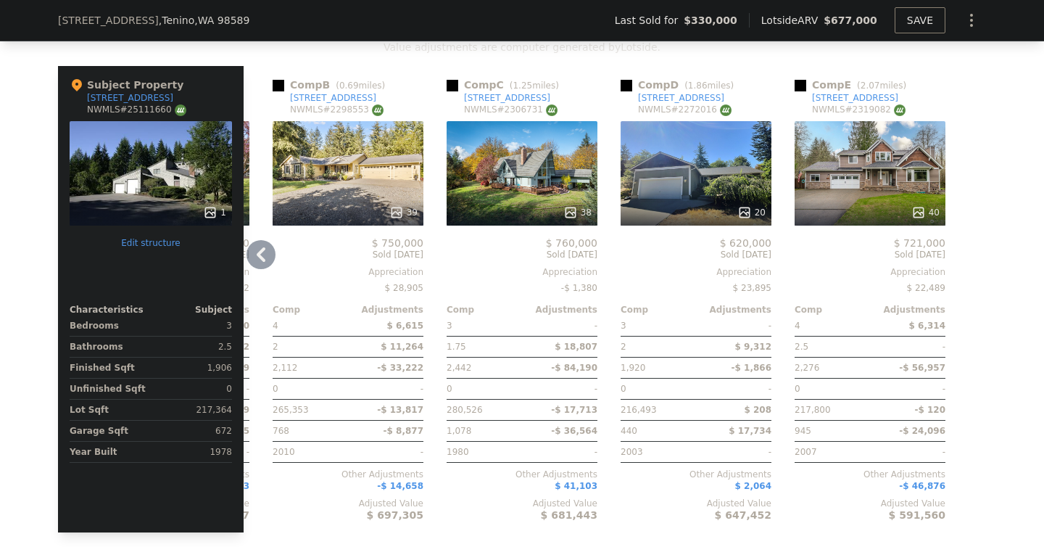
click at [256, 255] on icon at bounding box center [261, 254] width 29 height 29
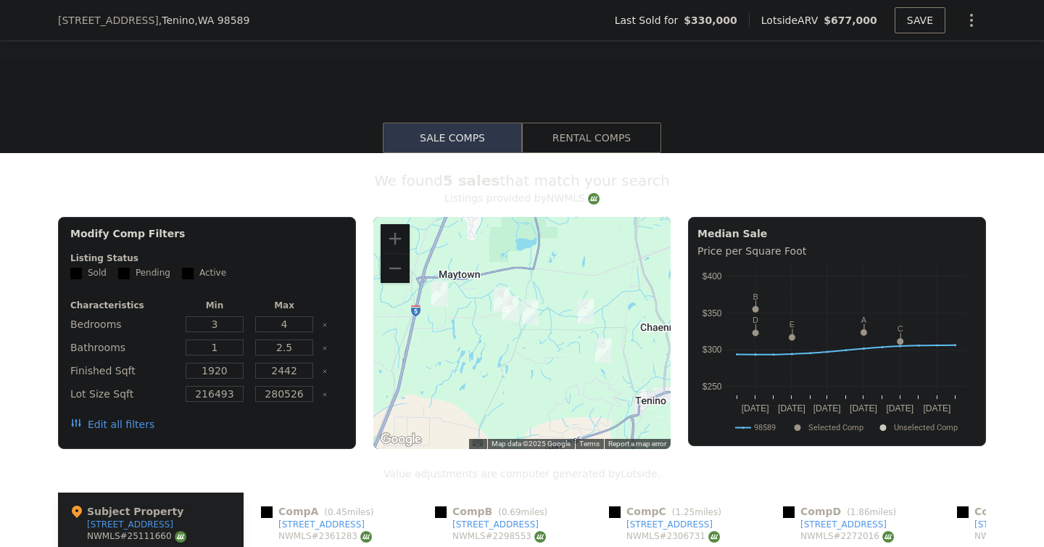
scroll to position [101, 0]
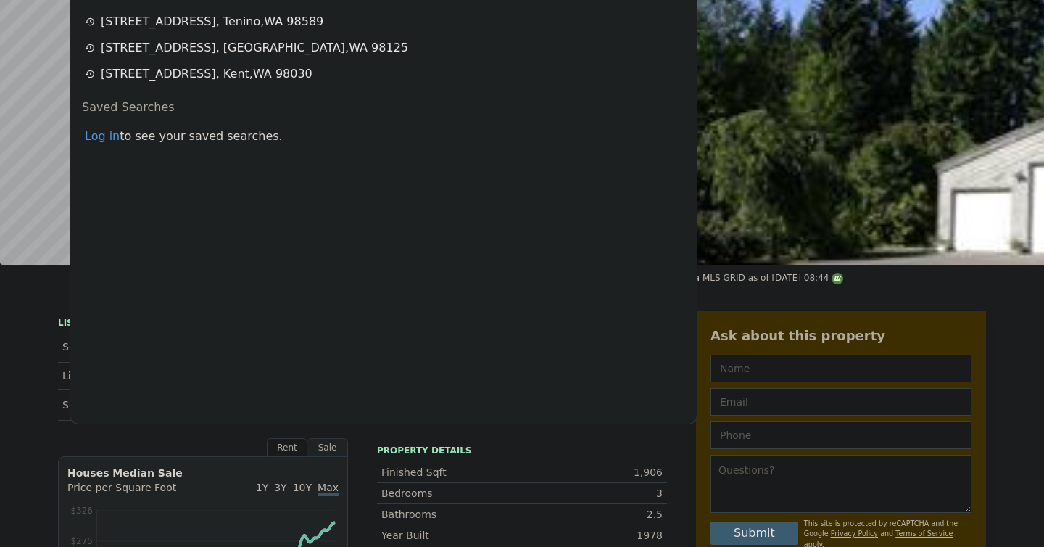
scroll to position [0, 0]
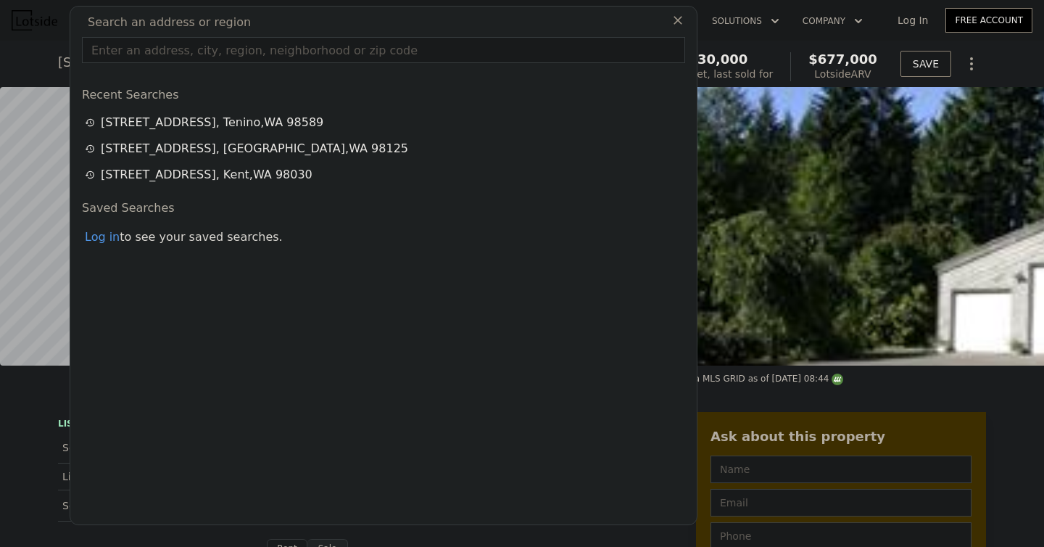
click at [231, 53] on input "text" at bounding box center [383, 50] width 603 height 26
paste input "[STREET_ADDRESS]"
click at [326, 54] on input "[STREET_ADDRESS]" at bounding box center [383, 50] width 603 height 26
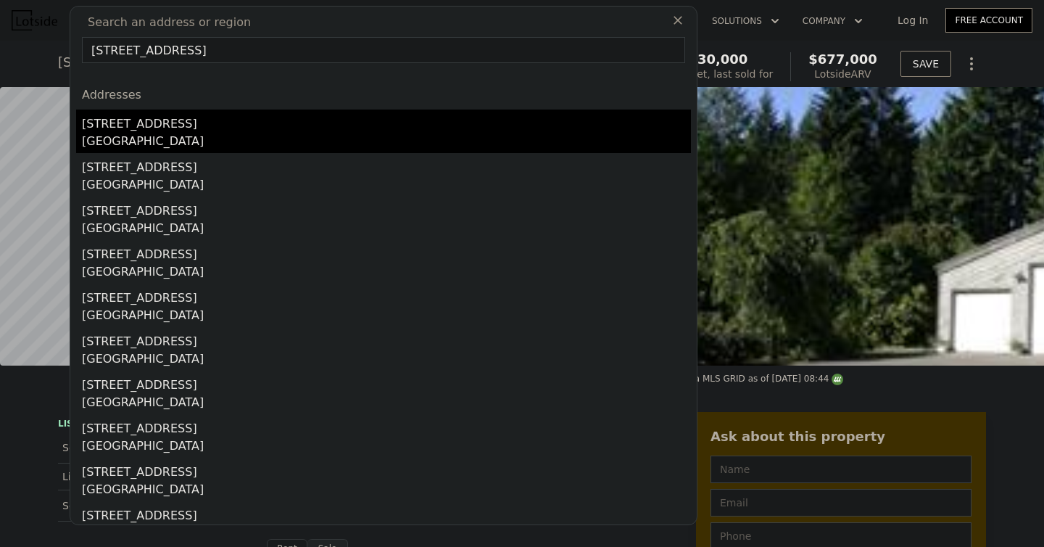
type input "[STREET_ADDRESS]"
click at [184, 131] on div "[STREET_ADDRESS]" at bounding box center [386, 121] width 609 height 23
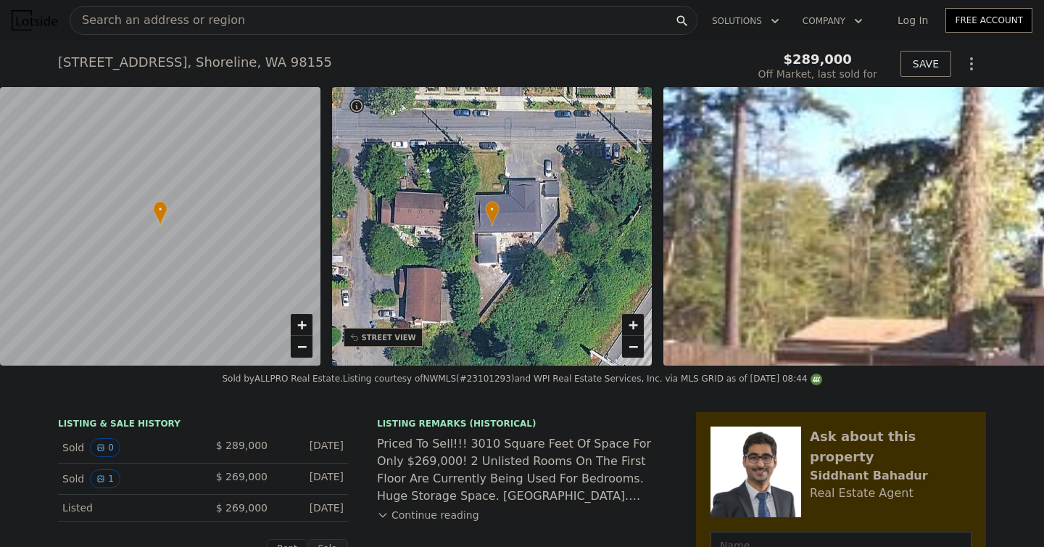
type input "-$ 289,066"
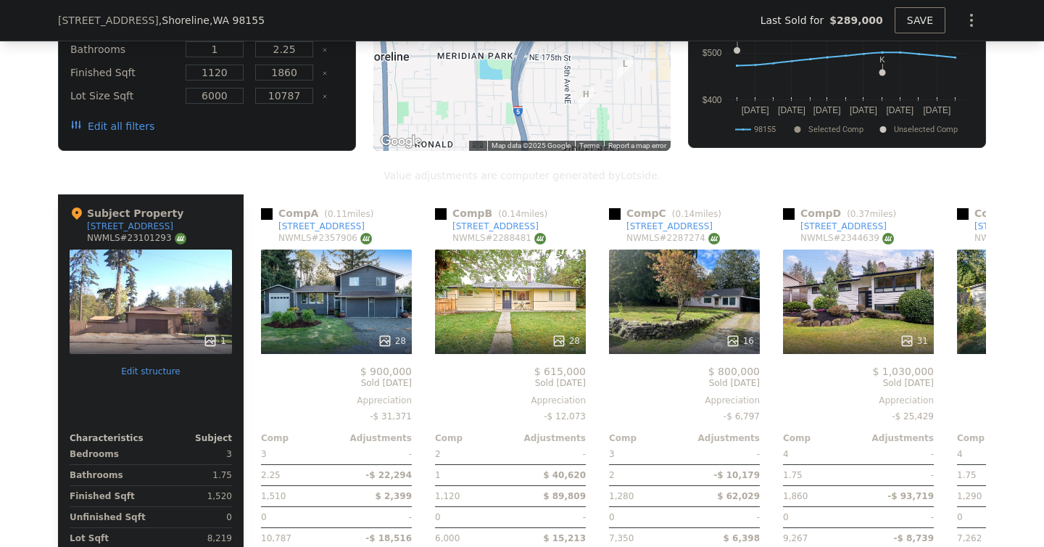
scroll to position [1494, 0]
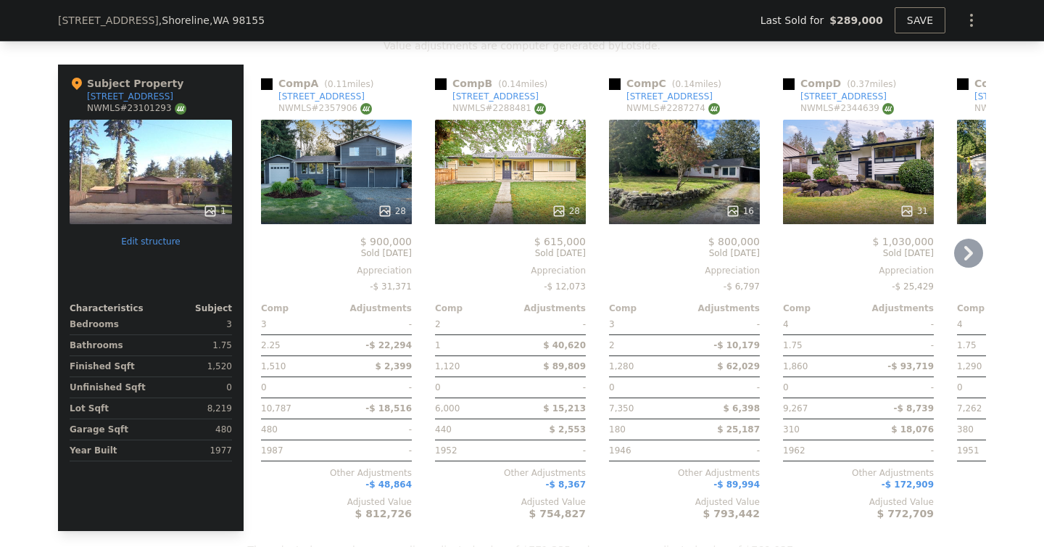
click at [970, 252] on icon at bounding box center [968, 253] width 9 height 15
type input "$ 772,000"
type input "$ 426,734"
